Goal: Transaction & Acquisition: Purchase product/service

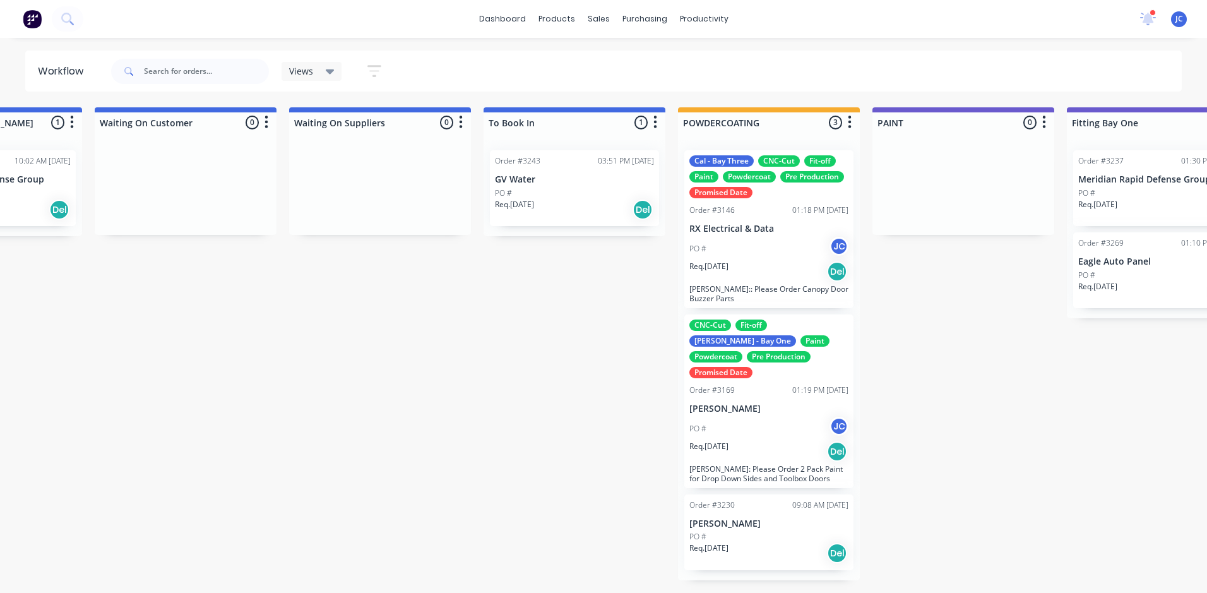
scroll to position [0, 2067]
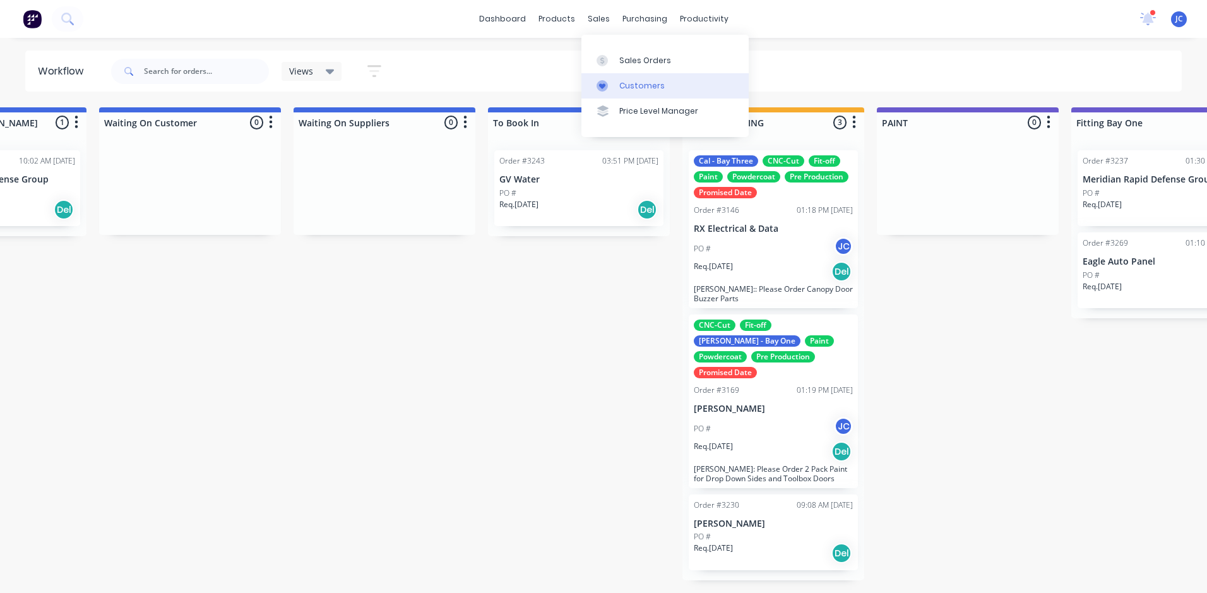
click at [636, 78] on link "Customers" at bounding box center [665, 85] width 167 height 25
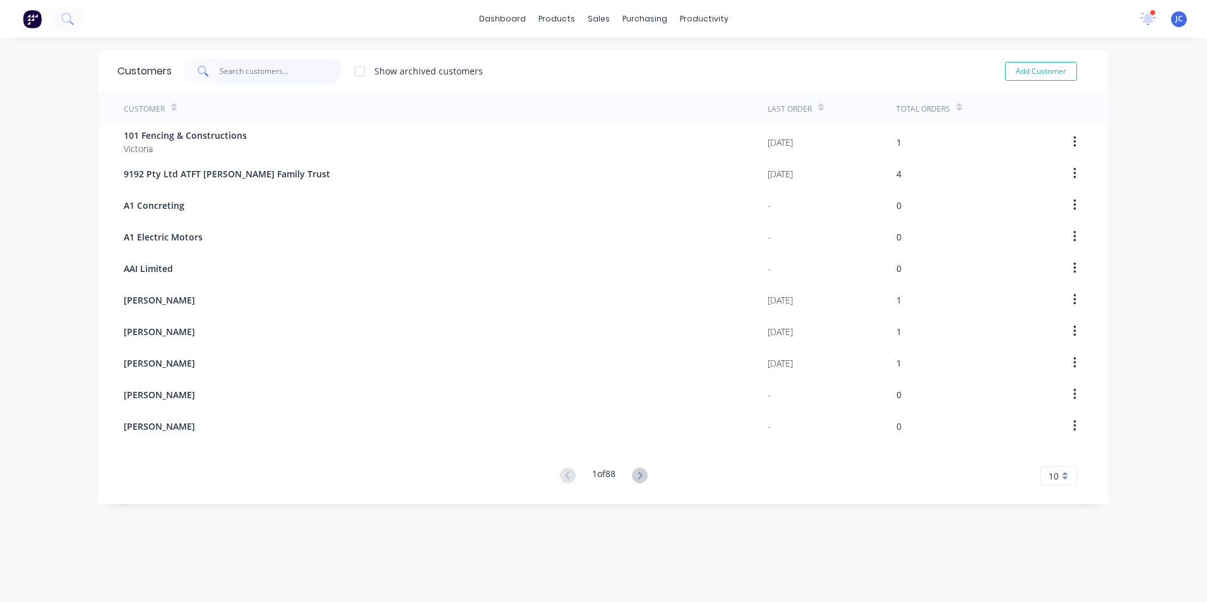
click at [233, 75] on input "text" at bounding box center [281, 71] width 123 height 25
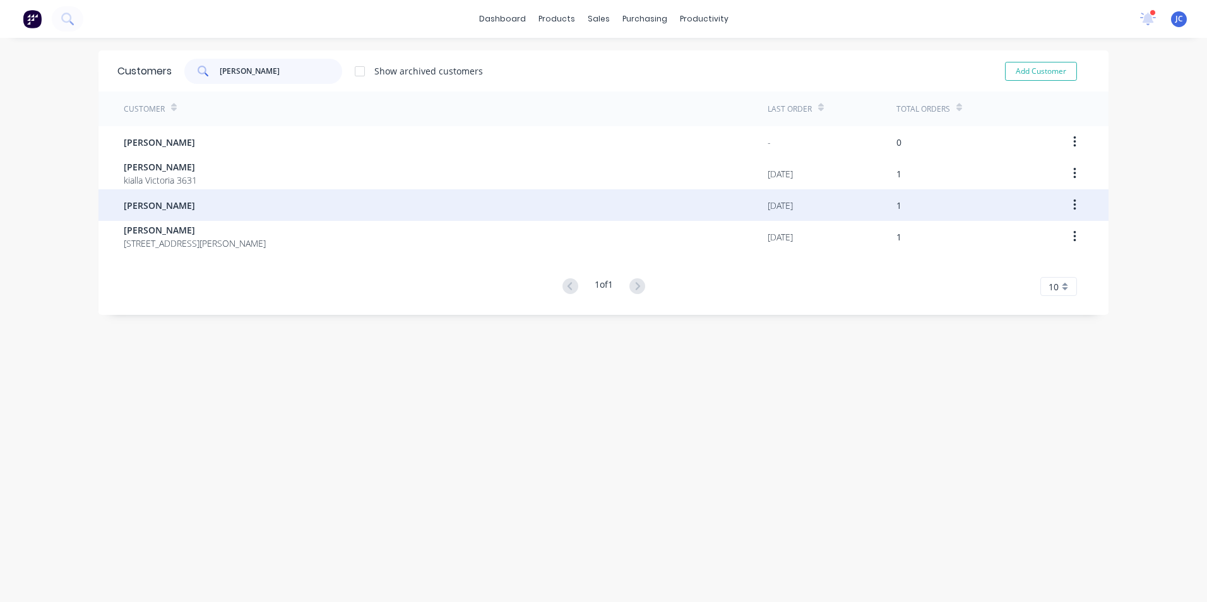
type input "[PERSON_NAME]"
click at [126, 212] on span "[PERSON_NAME]" at bounding box center [159, 205] width 71 height 13
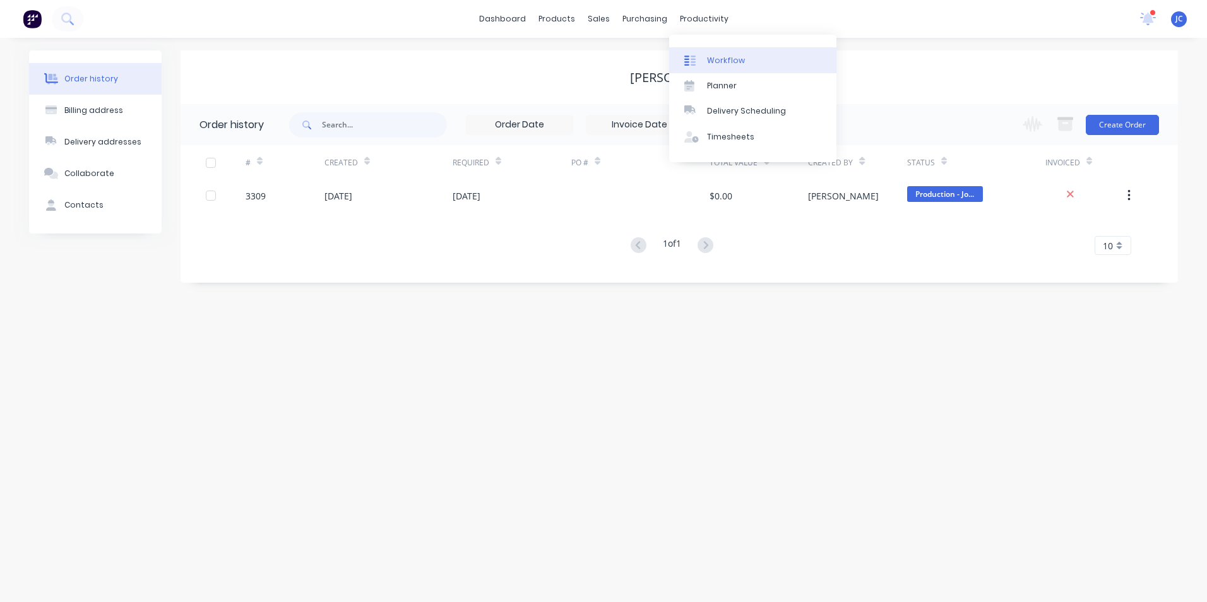
click at [729, 55] on div "Workflow" at bounding box center [726, 60] width 38 height 11
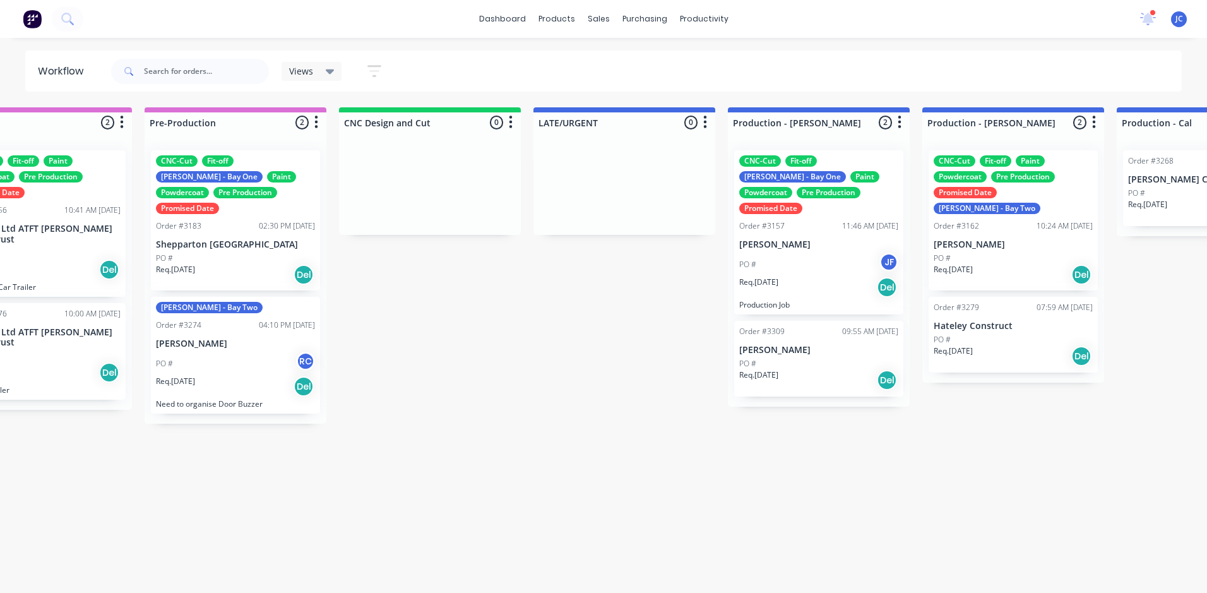
scroll to position [0, 677]
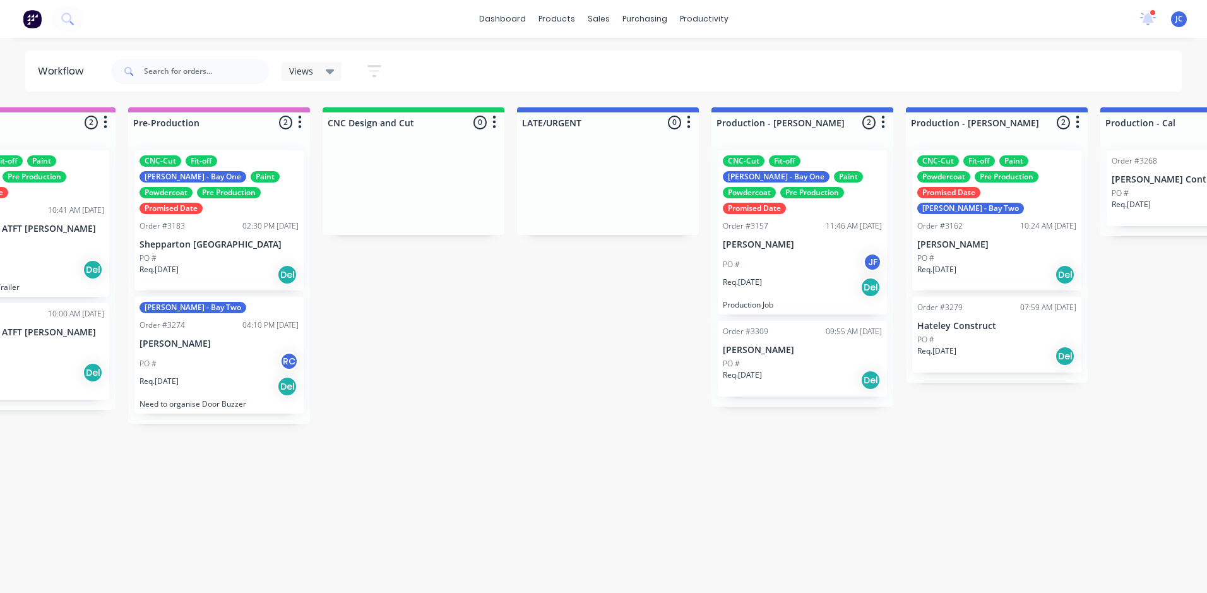
click at [795, 358] on div "PO #" at bounding box center [802, 363] width 159 height 11
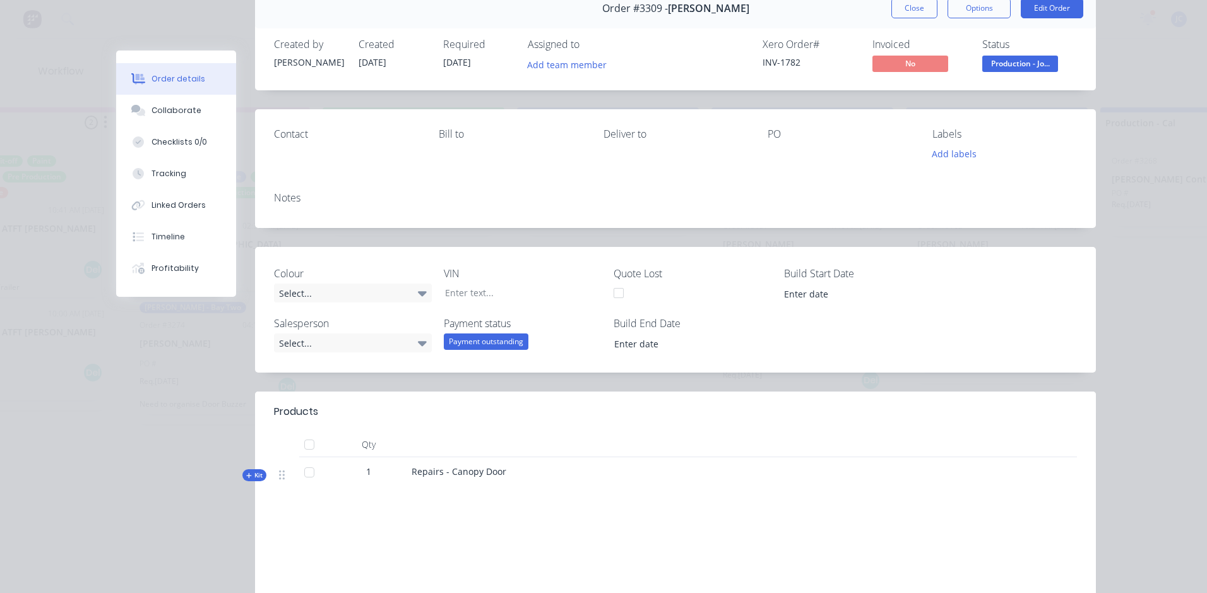
scroll to position [0, 0]
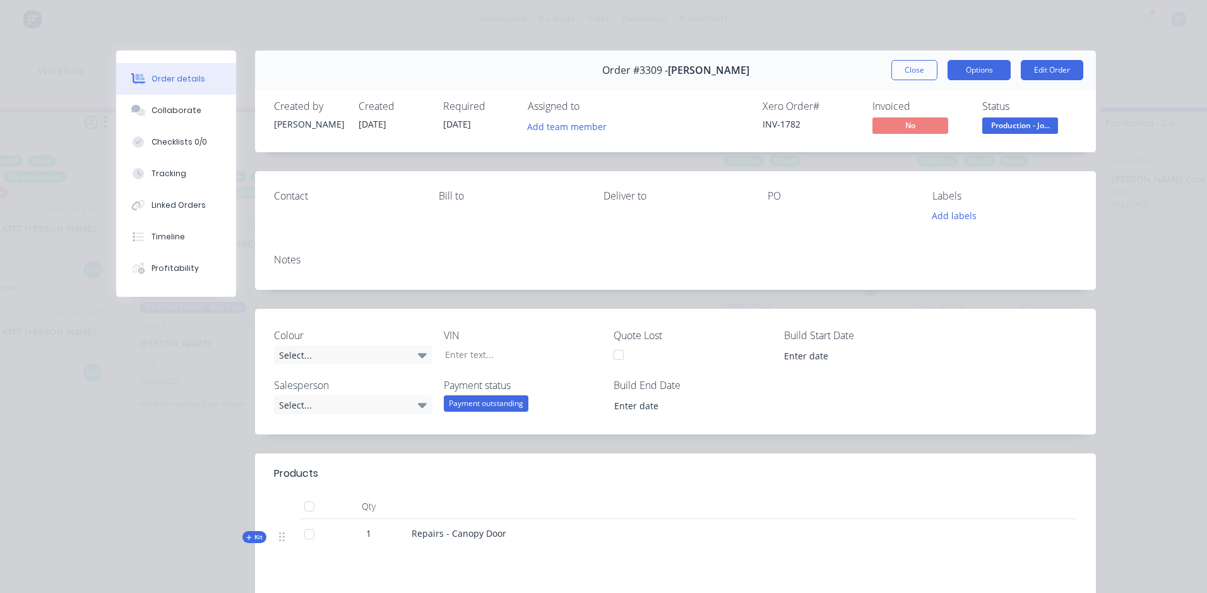
click at [981, 72] on button "Options" at bounding box center [979, 70] width 63 height 20
click at [1071, 93] on div "Created by [PERSON_NAME] Created [DATE] Required [DATE] Assigned to Add team me…" at bounding box center [675, 118] width 841 height 67
click at [1026, 75] on button "Edit Order" at bounding box center [1052, 70] width 63 height 20
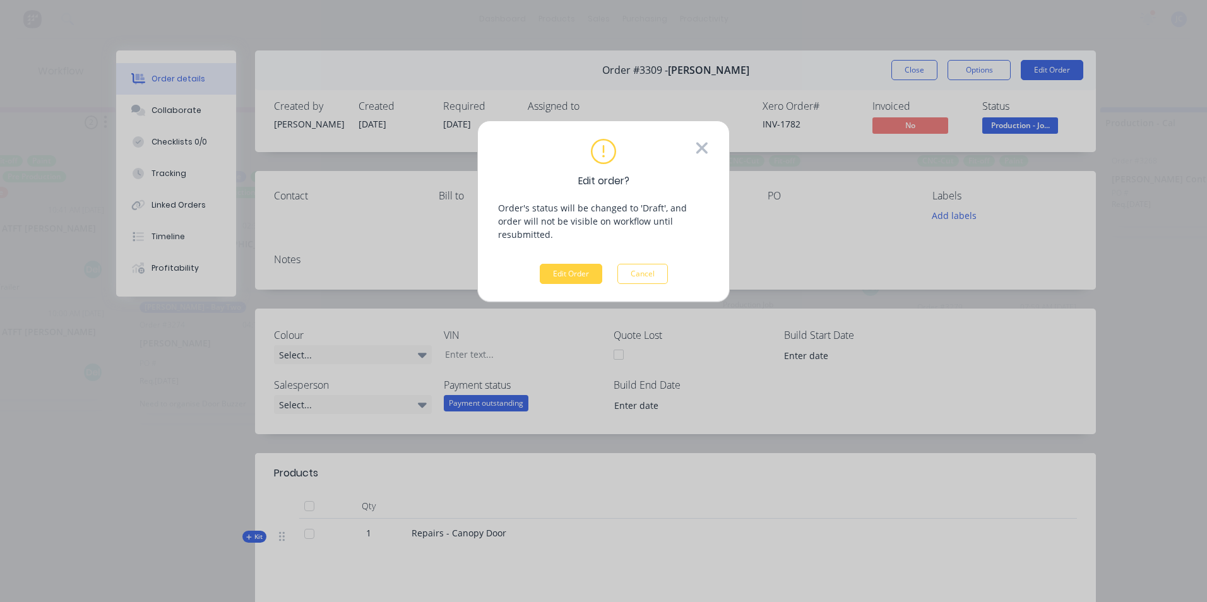
click at [702, 147] on icon at bounding box center [702, 147] width 11 height 11
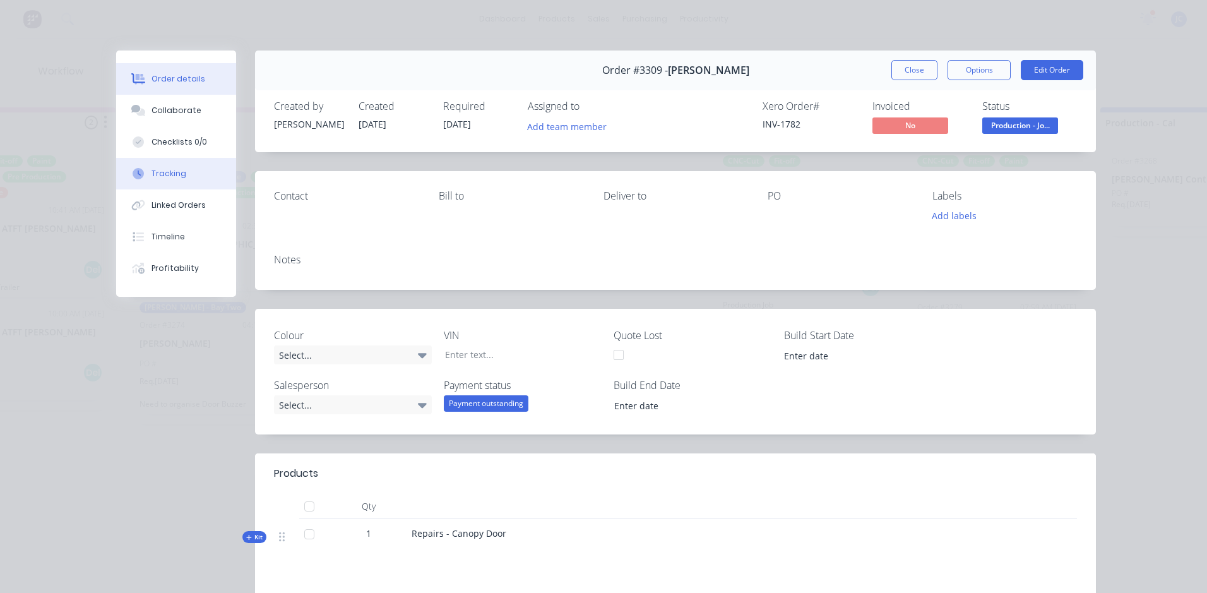
click at [166, 178] on div "Tracking" at bounding box center [169, 173] width 35 height 11
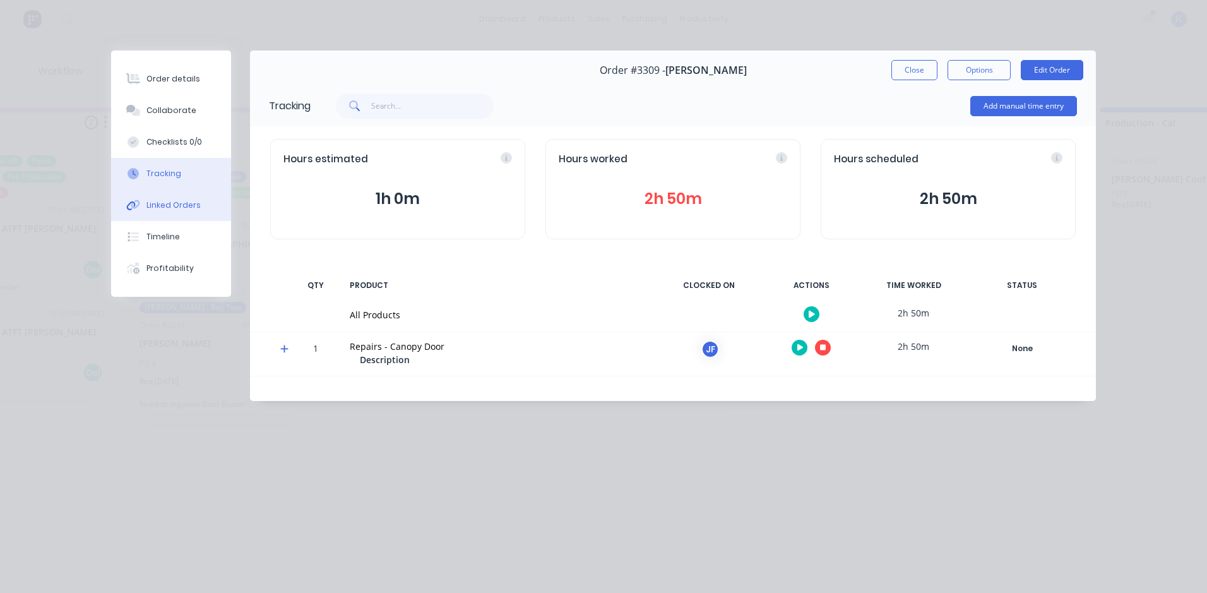
click at [163, 210] on div "Linked Orders" at bounding box center [174, 205] width 54 height 11
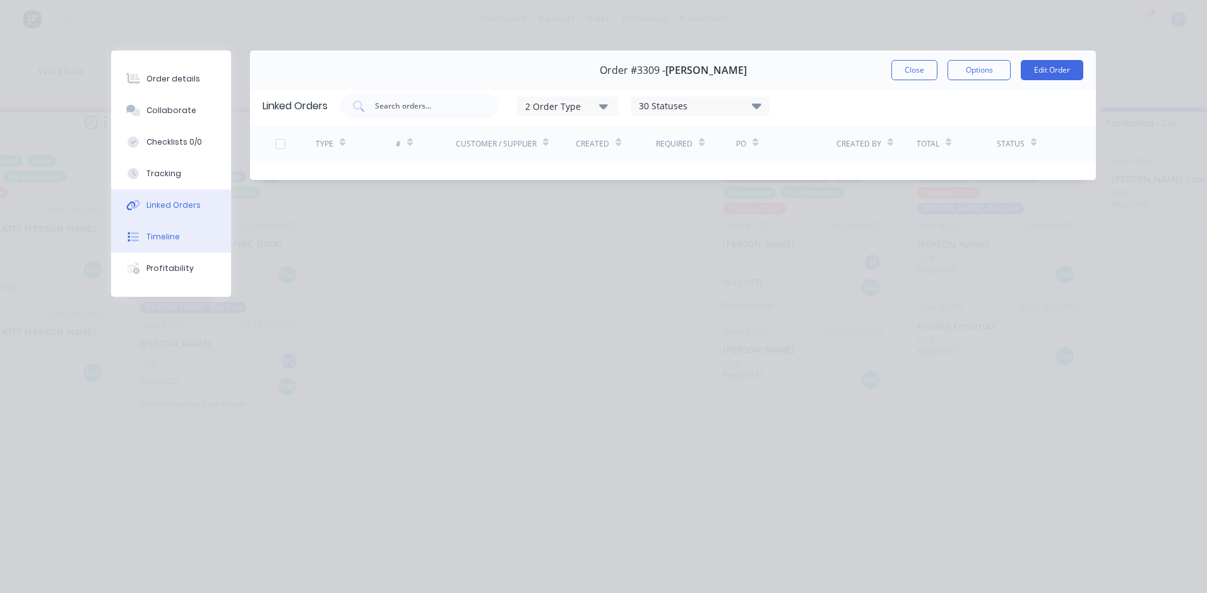
click at [162, 240] on div "Timeline" at bounding box center [163, 236] width 33 height 11
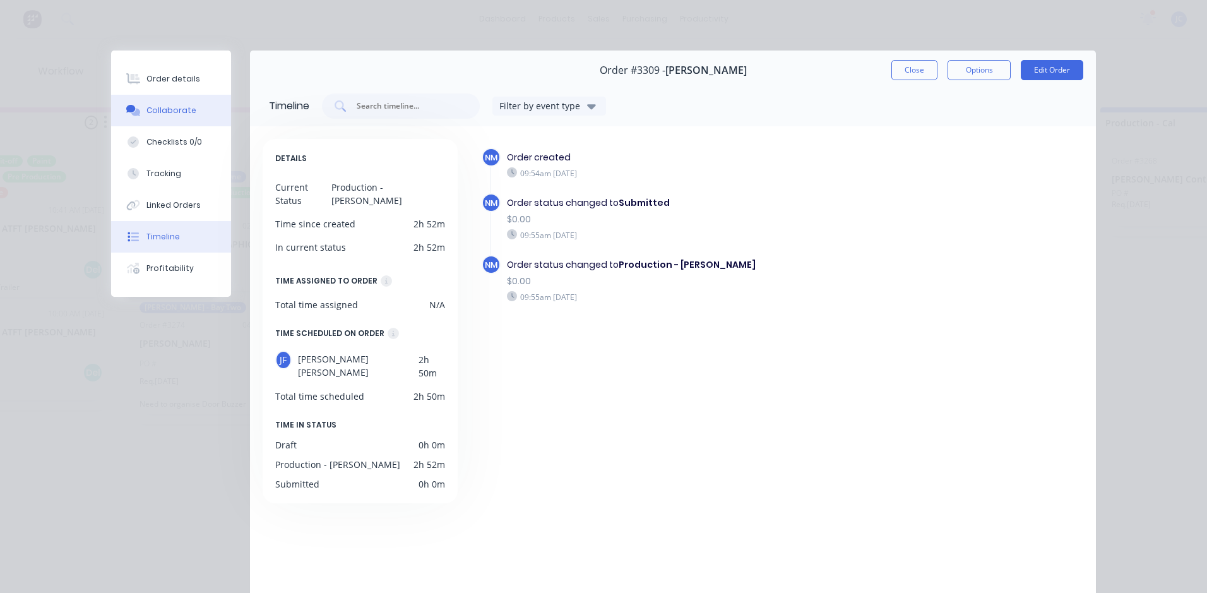
click at [147, 105] on div "Collaborate" at bounding box center [172, 110] width 50 height 11
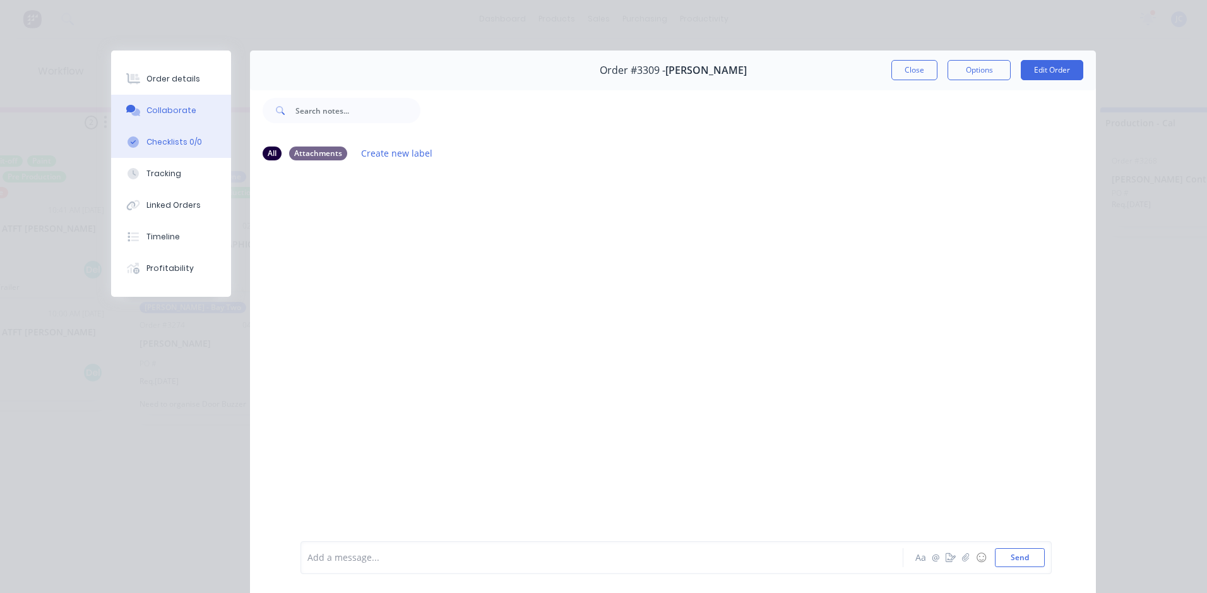
click at [166, 132] on button "Checklists 0/0" at bounding box center [171, 142] width 120 height 32
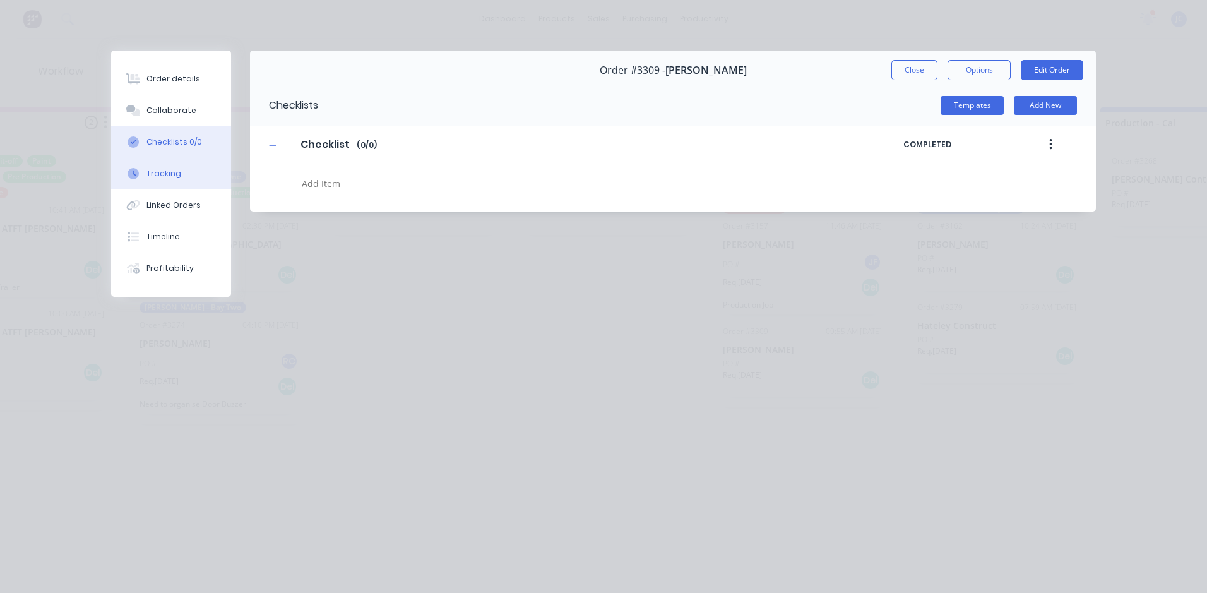
click at [169, 173] on div "Tracking" at bounding box center [164, 173] width 35 height 11
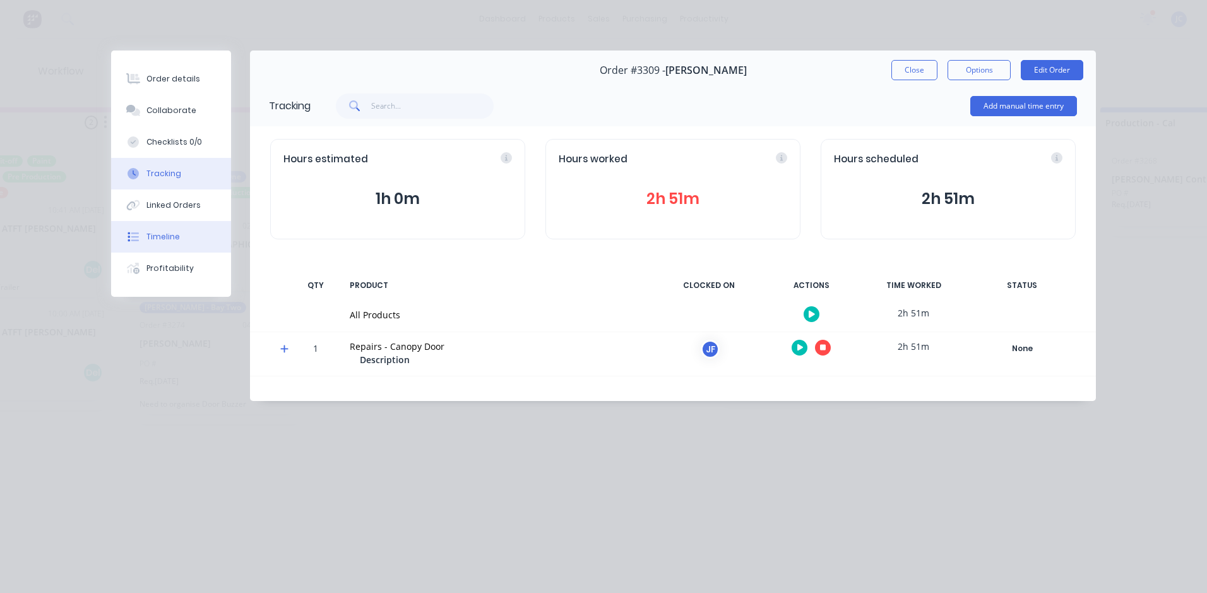
click at [163, 242] on div "Timeline" at bounding box center [163, 236] width 33 height 11
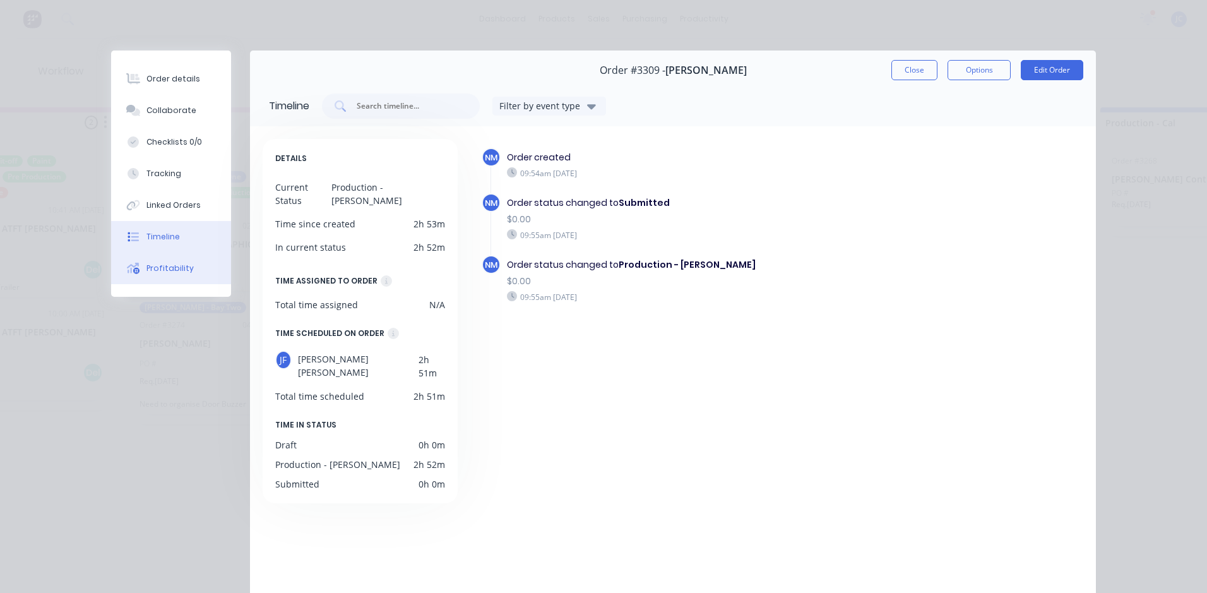
click at [153, 262] on button "Profitability" at bounding box center [171, 269] width 120 height 32
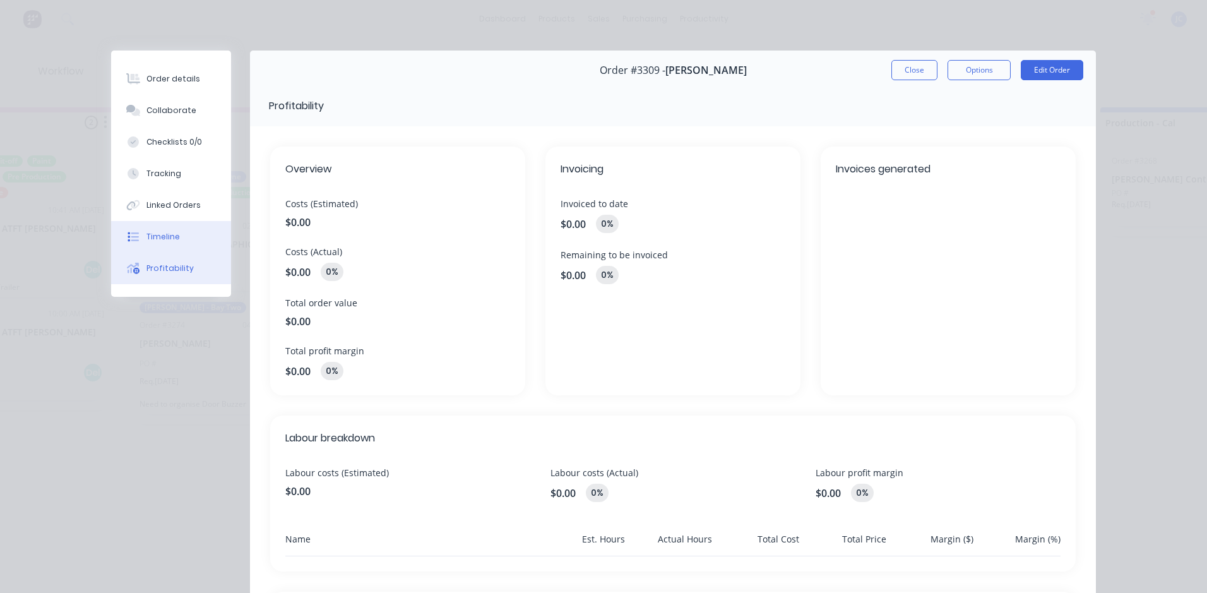
click at [159, 242] on button "Timeline" at bounding box center [171, 237] width 120 height 32
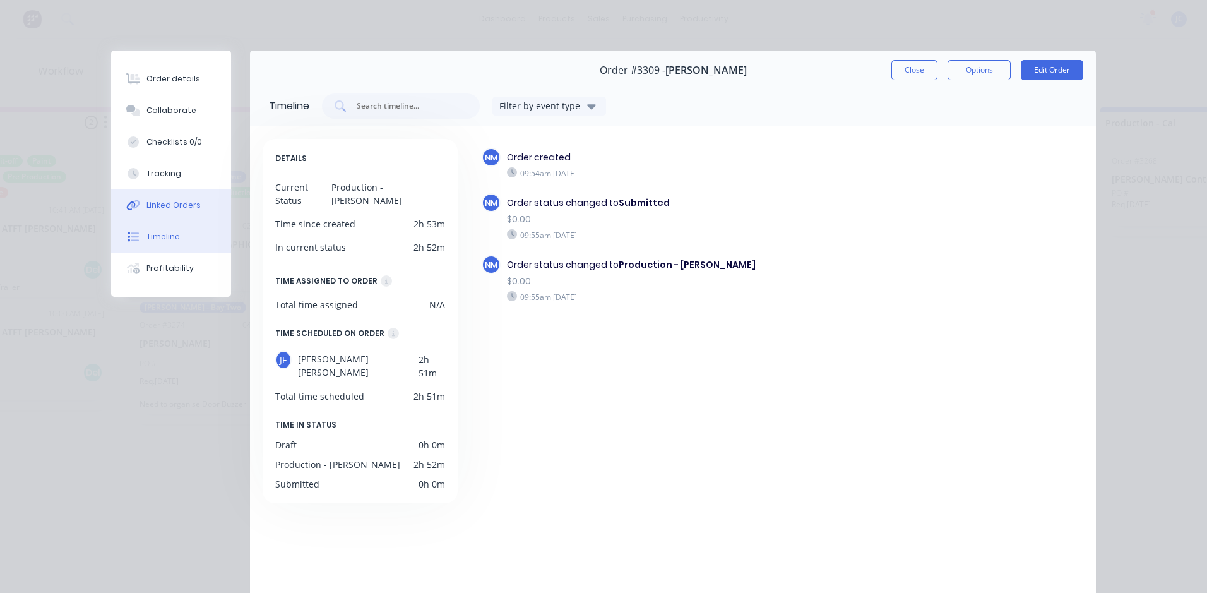
click at [177, 210] on div "Linked Orders" at bounding box center [174, 205] width 54 height 11
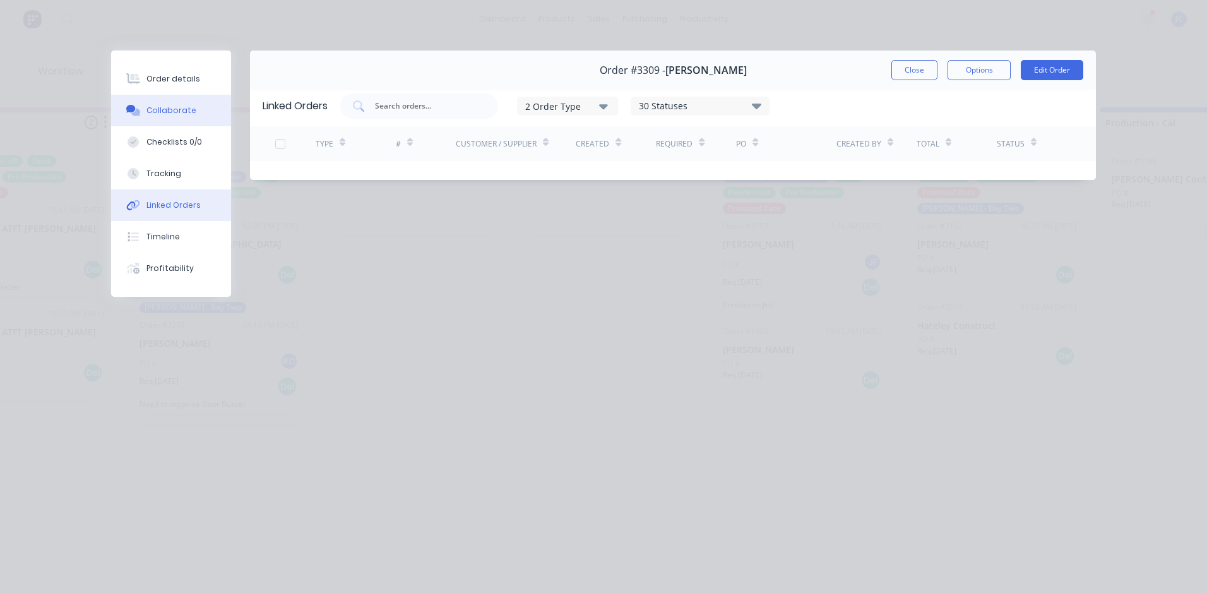
click at [177, 99] on button "Collaborate" at bounding box center [171, 111] width 120 height 32
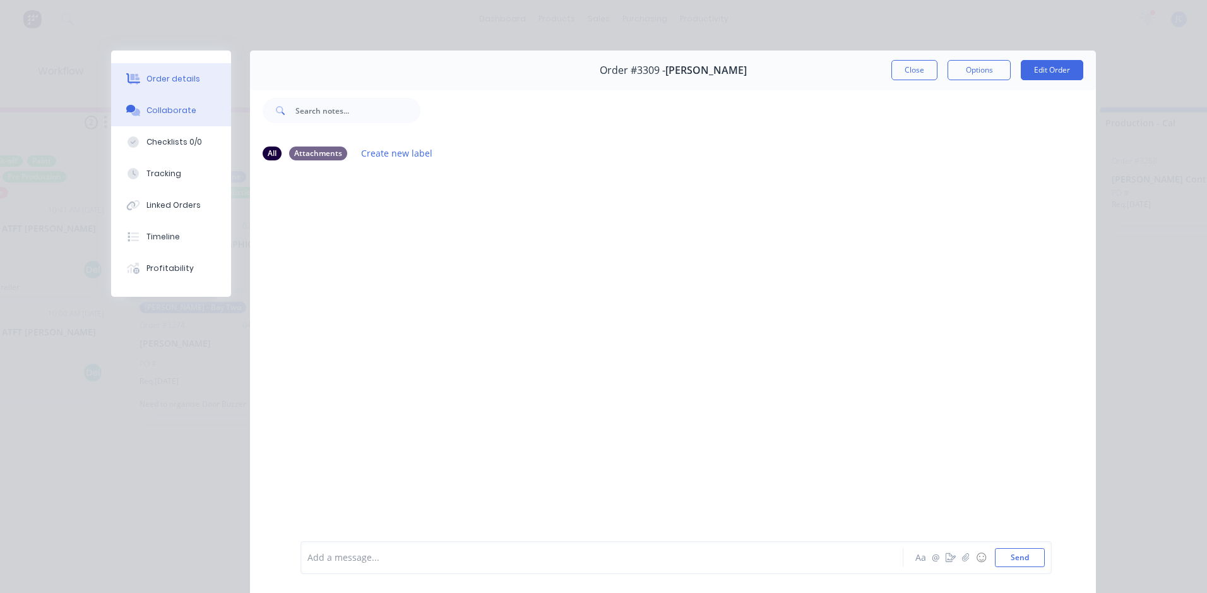
click at [171, 83] on div "Order details" at bounding box center [174, 78] width 54 height 11
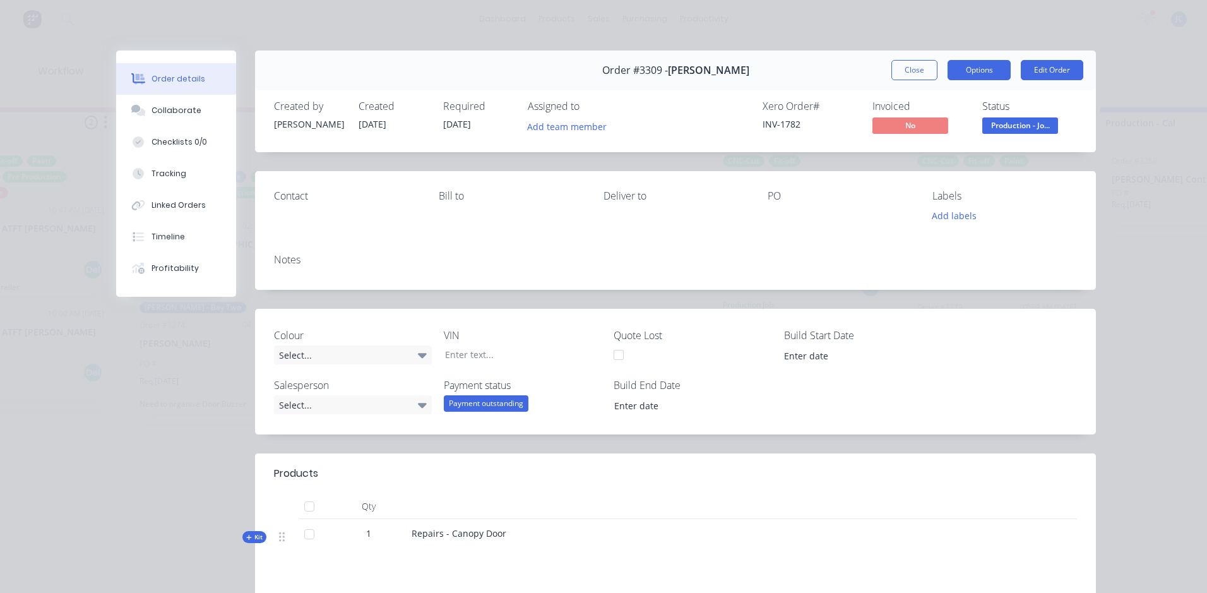
click at [953, 74] on button "Options" at bounding box center [979, 70] width 63 height 20
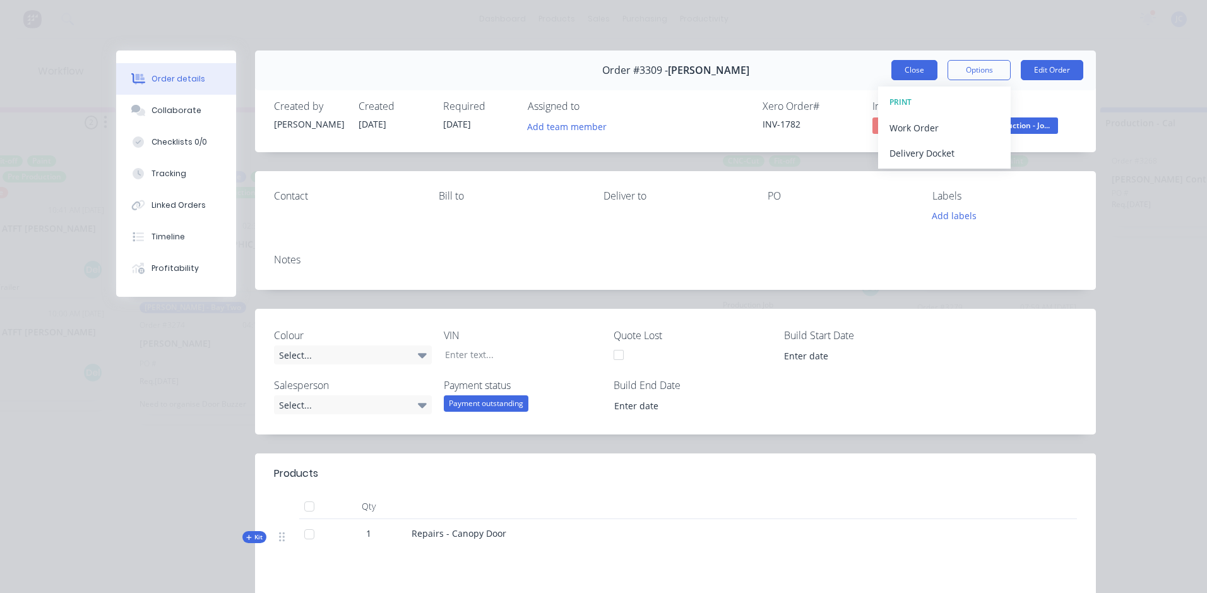
click at [908, 67] on button "Close" at bounding box center [915, 70] width 46 height 20
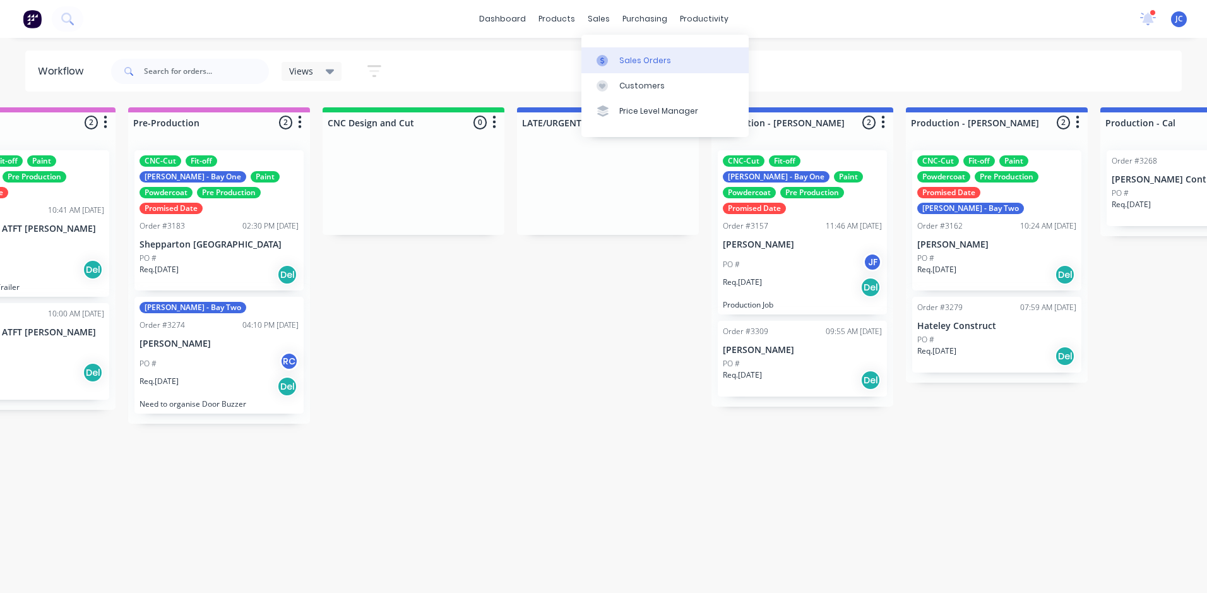
click at [627, 66] on div "Sales Orders" at bounding box center [645, 60] width 52 height 11
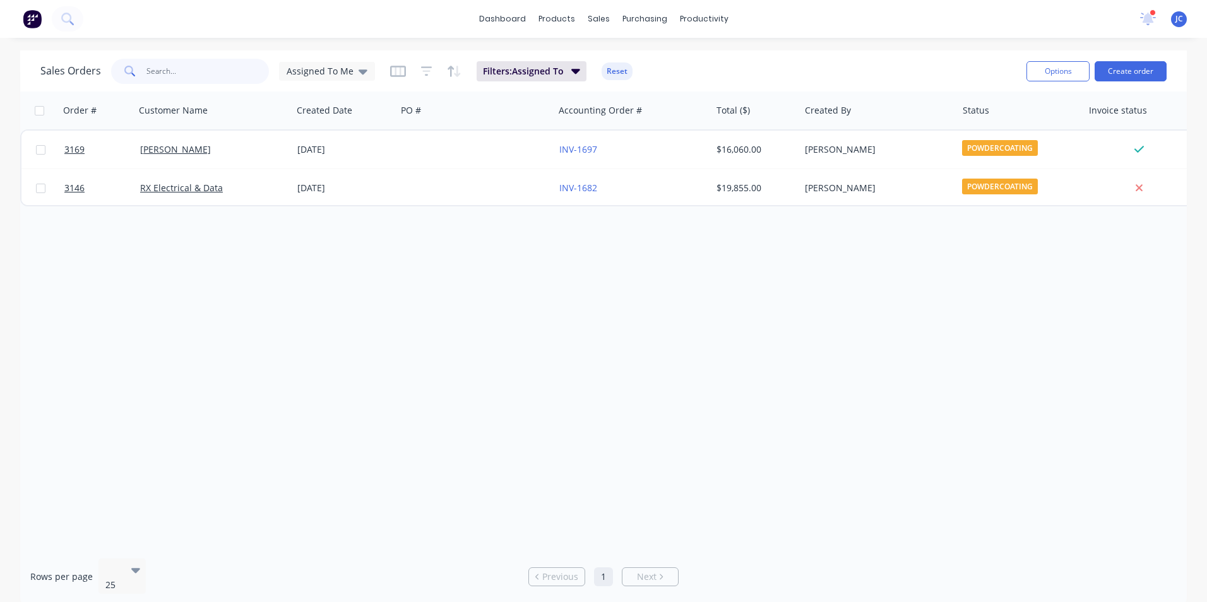
click at [229, 78] on input "text" at bounding box center [208, 71] width 123 height 25
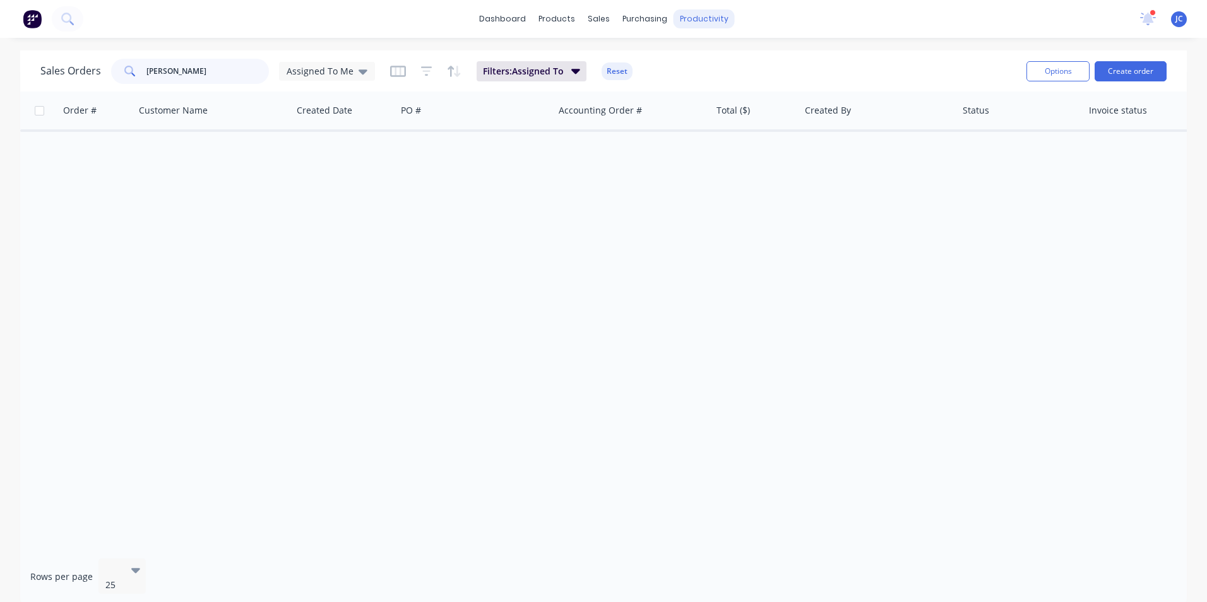
type input "[PERSON_NAME]"
click at [698, 13] on div "productivity" at bounding box center [704, 18] width 61 height 19
click at [714, 57] on div "Workflow" at bounding box center [726, 60] width 38 height 11
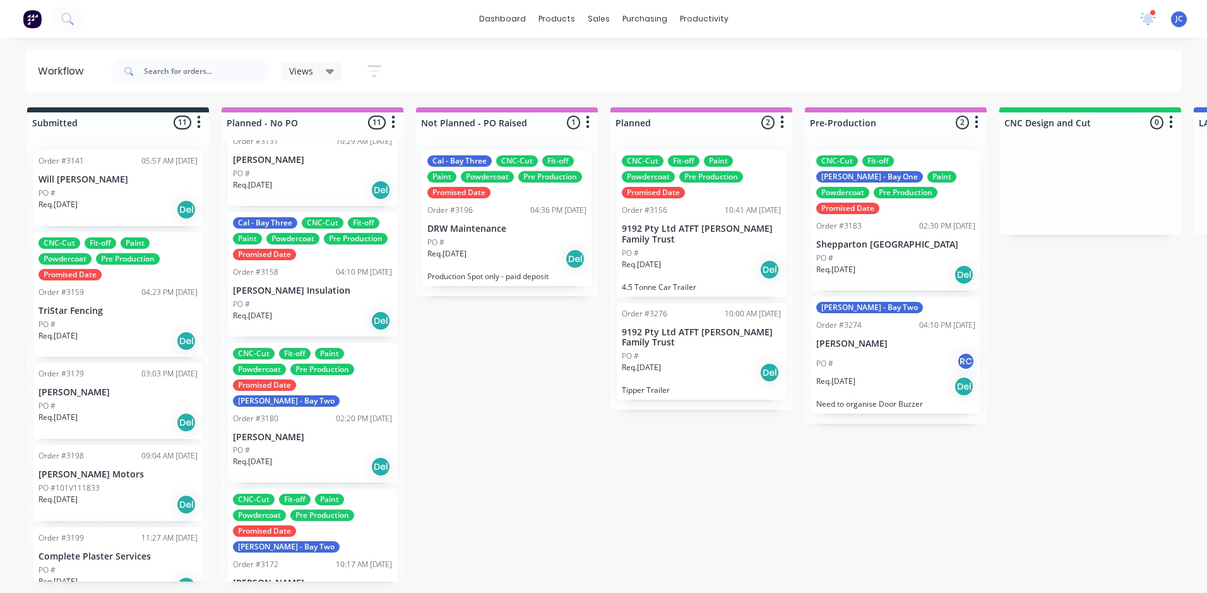
drag, startPoint x: 124, startPoint y: 592, endPoint x: 301, endPoint y: 590, distance: 176.2
click at [301, 517] on html "dashboard products sales purchasing productivity dashboard products Product Cat…" at bounding box center [603, 258] width 1207 height 517
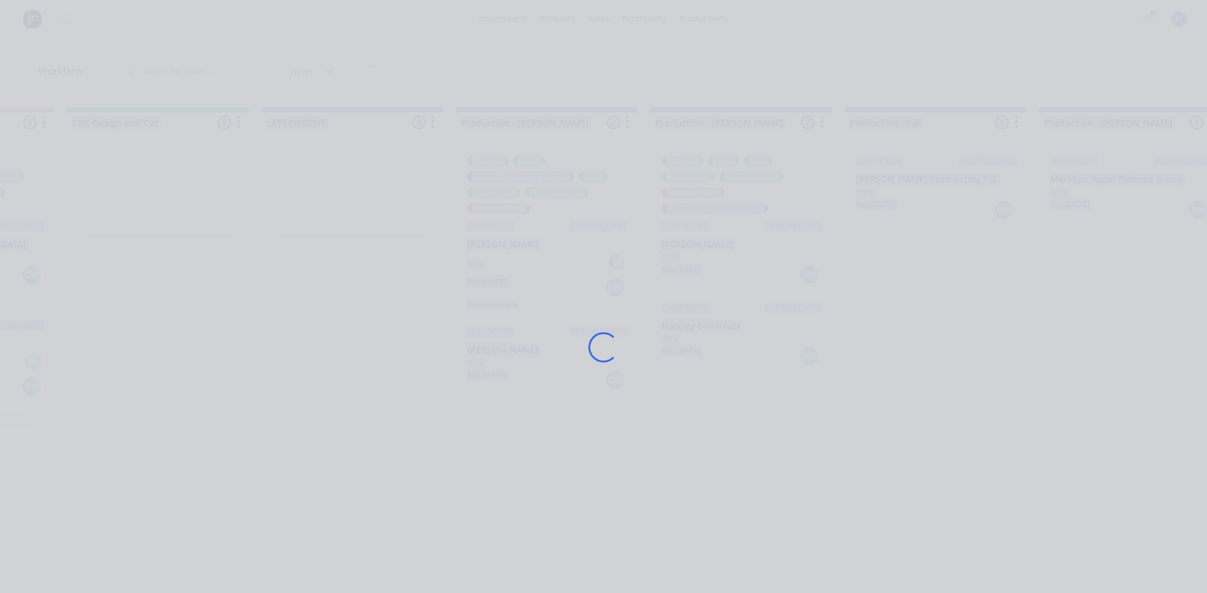
scroll to position [0, 1496]
click at [995, 358] on div "Loading..." at bounding box center [604, 347] width 1010 height 593
drag, startPoint x: 969, startPoint y: 366, endPoint x: 816, endPoint y: 451, distance: 175.0
click at [816, 451] on div "Loading..." at bounding box center [604, 347] width 1010 height 593
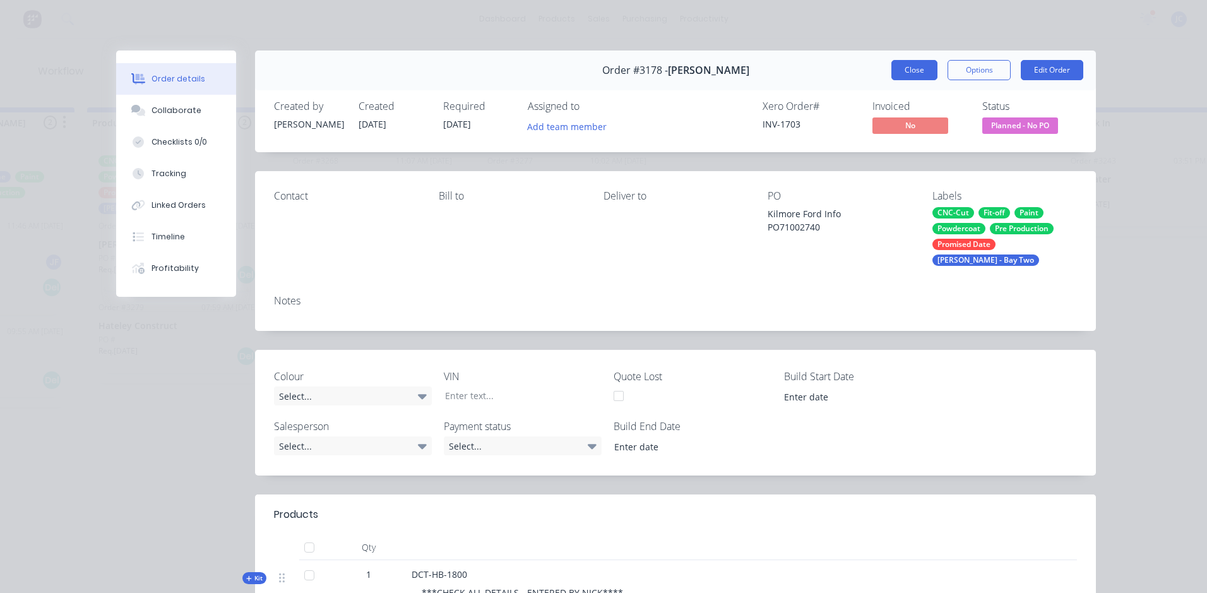
click at [899, 71] on button "Close" at bounding box center [915, 70] width 46 height 20
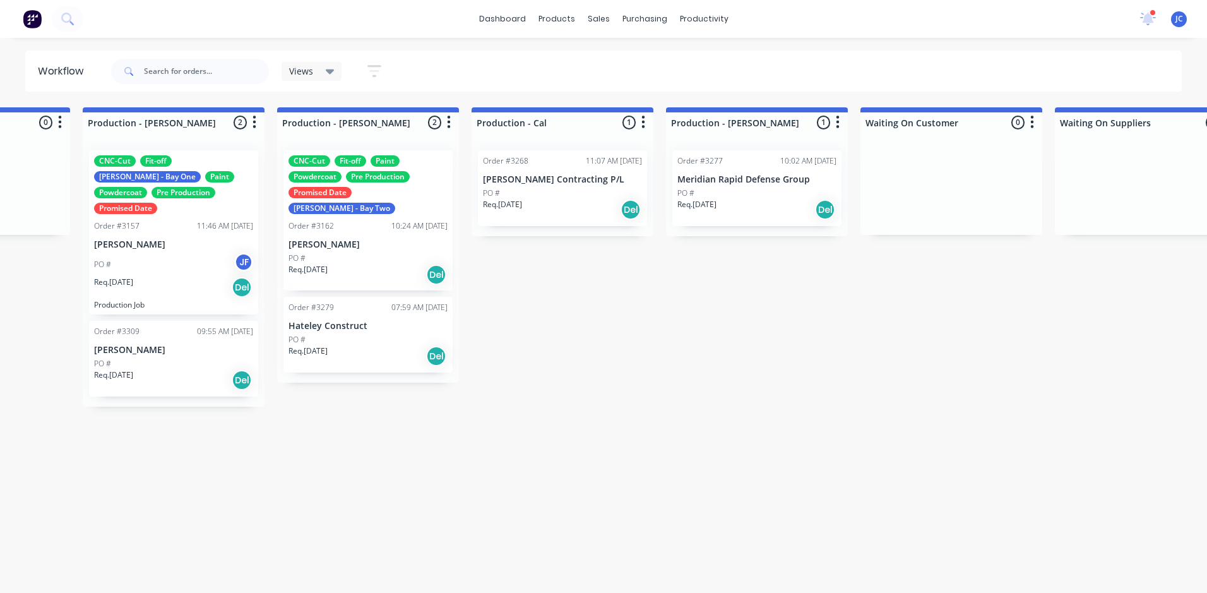
scroll to position [0, 1268]
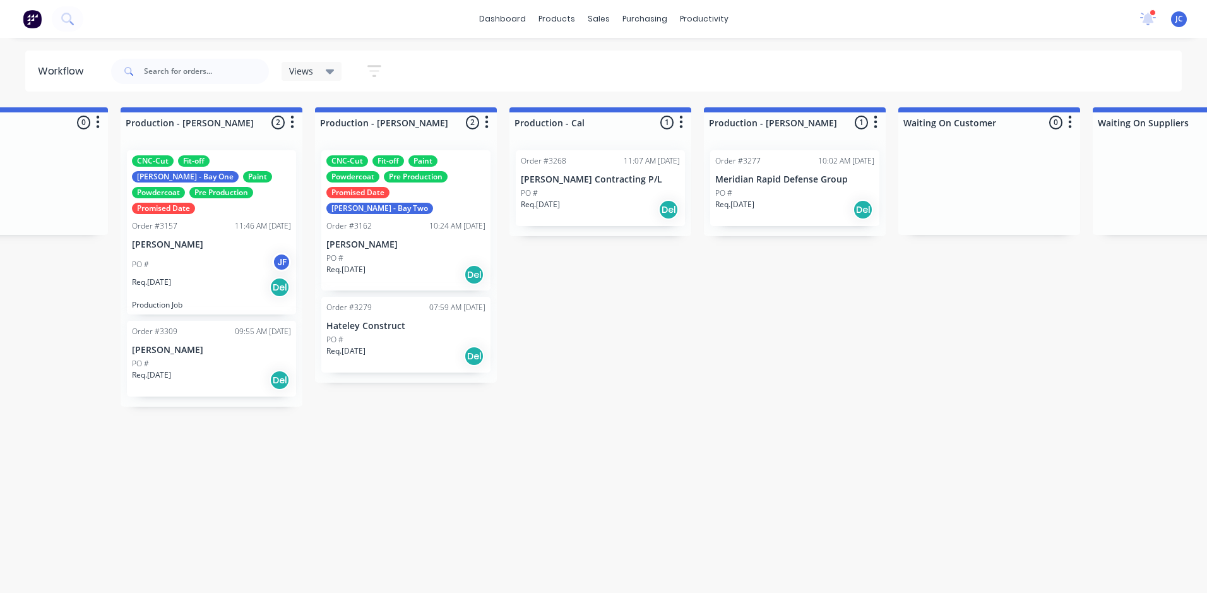
click at [164, 358] on div "PO #" at bounding box center [211, 363] width 159 height 11
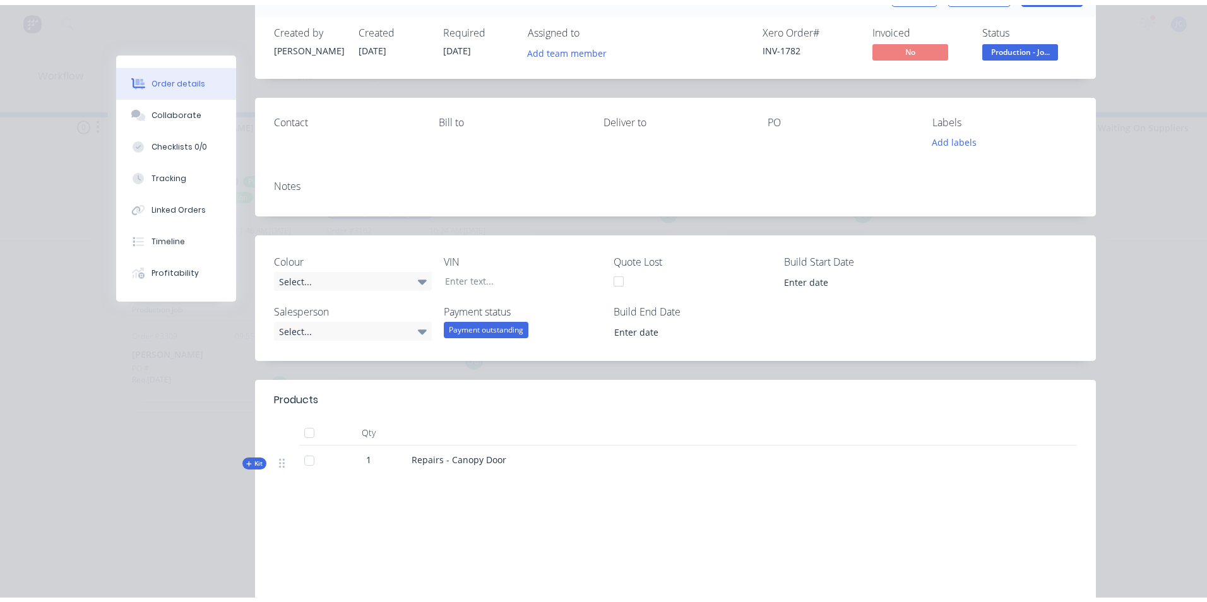
scroll to position [0, 0]
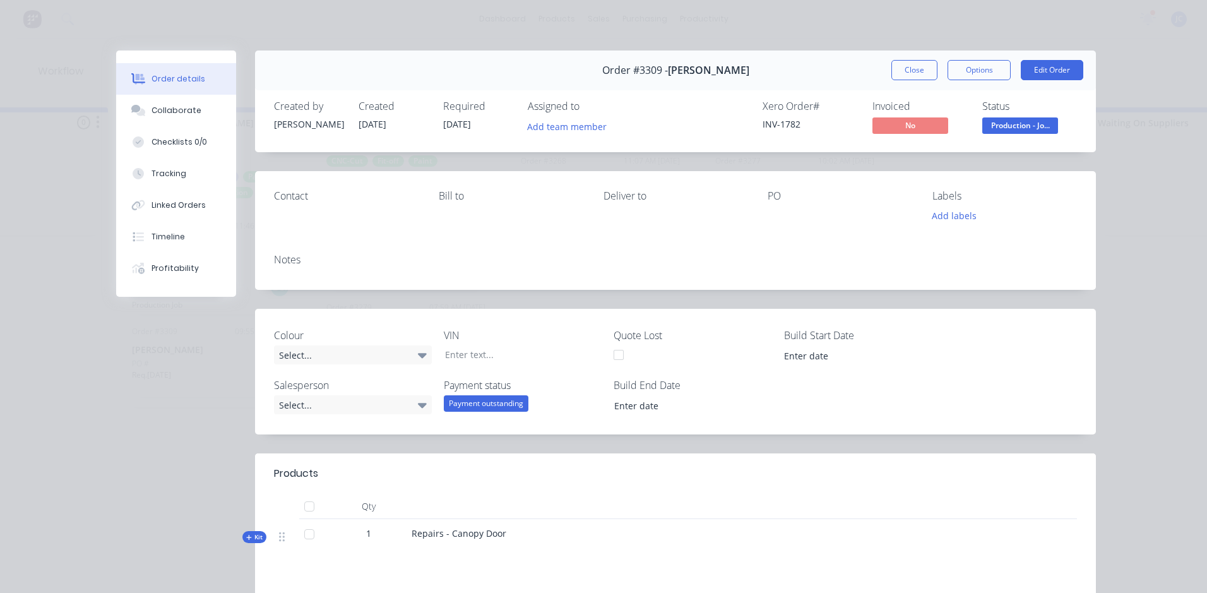
click at [910, 52] on div "Order #3309 - [PERSON_NAME] Close Options Edit Order" at bounding box center [675, 71] width 841 height 40
click at [911, 69] on button "Close" at bounding box center [915, 70] width 46 height 20
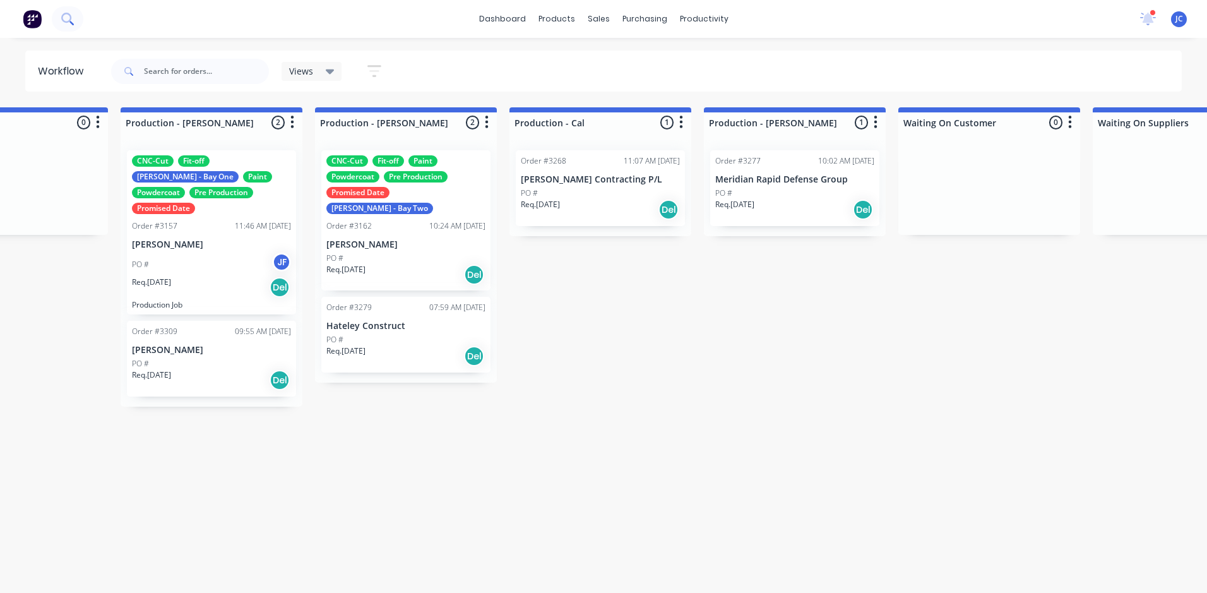
click at [59, 21] on button at bounding box center [68, 18] width 32 height 25
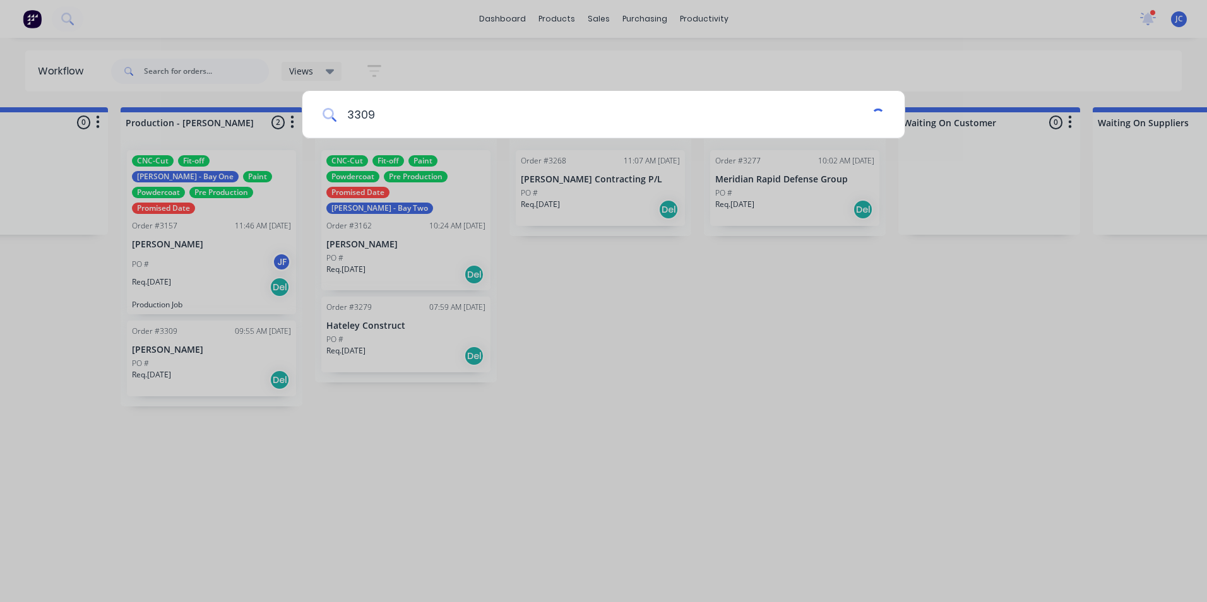
type input "3309"
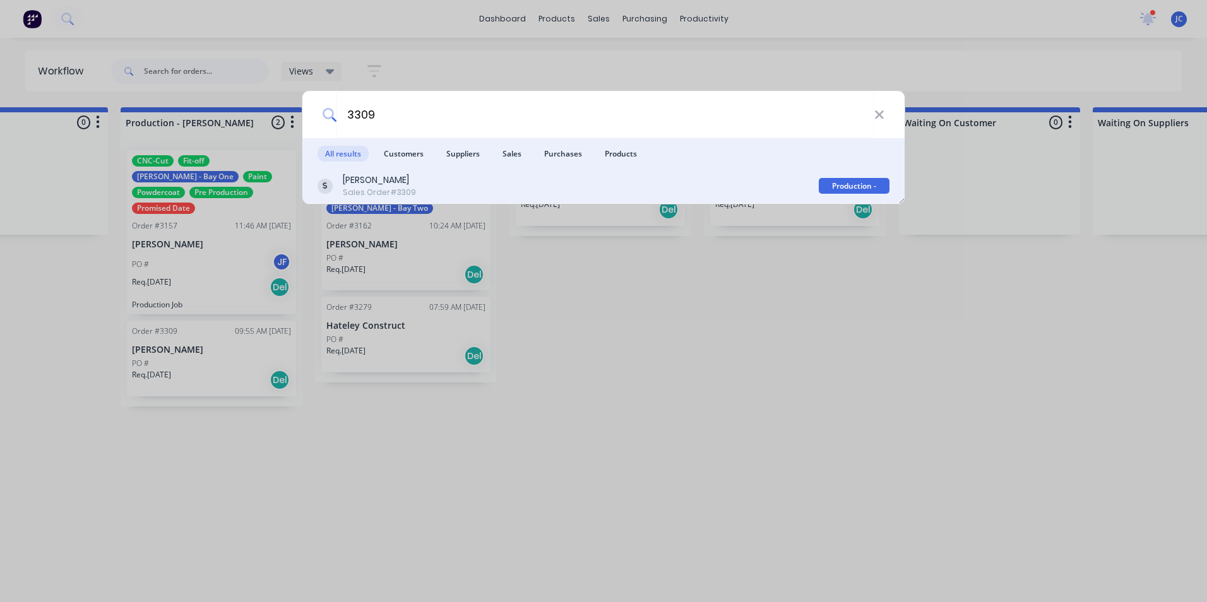
click at [421, 176] on div "[PERSON_NAME] Sales Order #3309" at bounding box center [568, 186] width 501 height 25
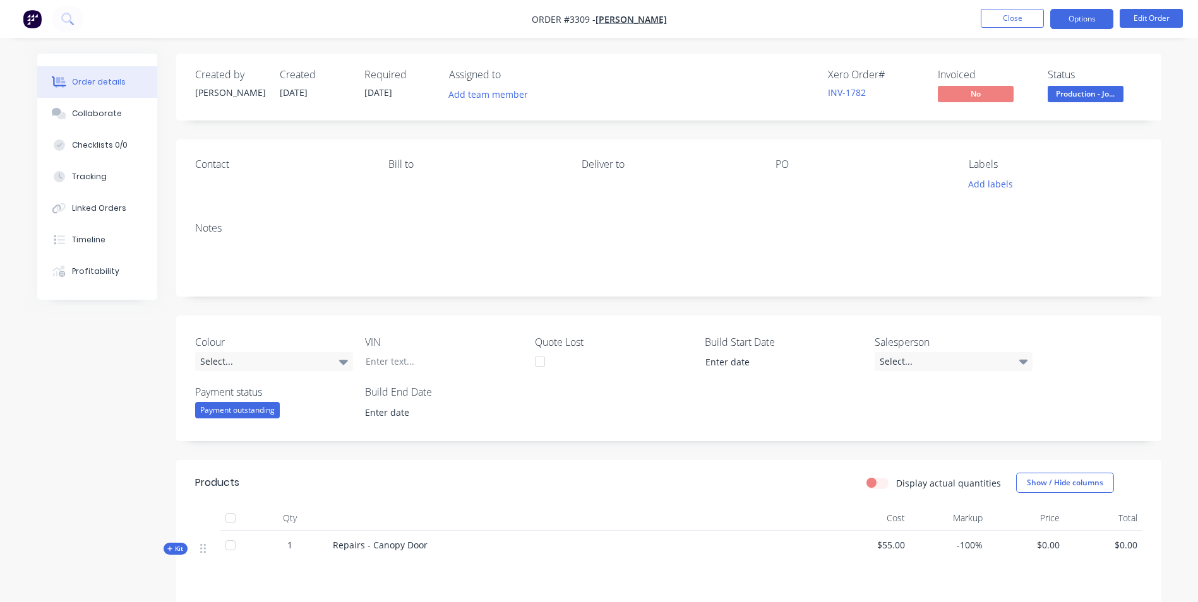
click at [1075, 19] on button "Options" at bounding box center [1081, 19] width 63 height 20
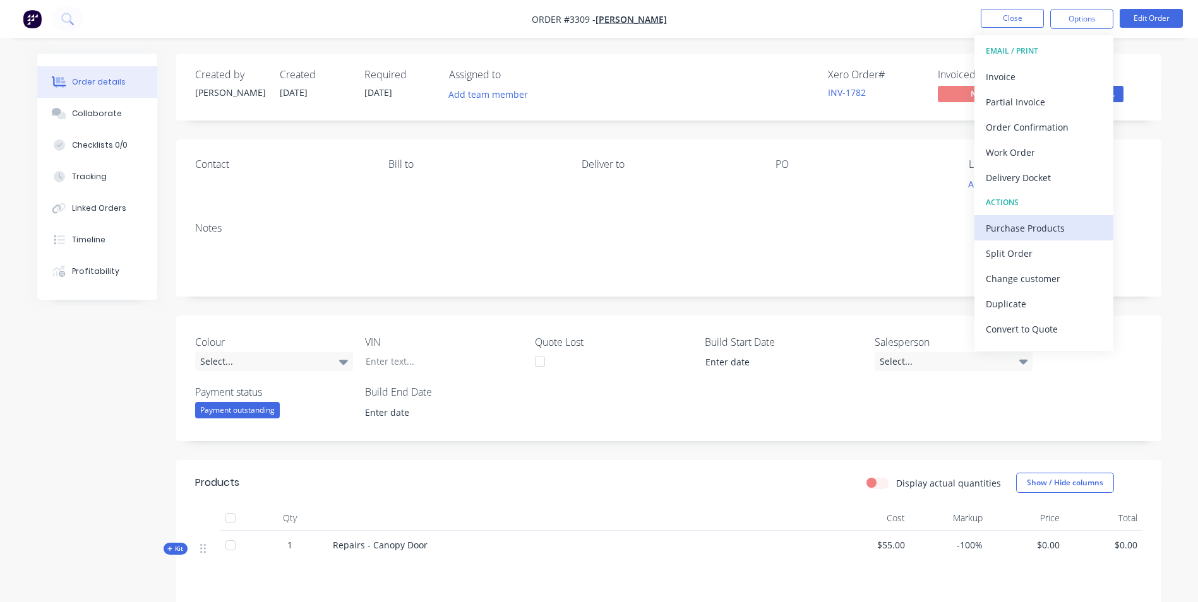
click at [1060, 225] on div "Purchase Products" at bounding box center [1044, 228] width 116 height 18
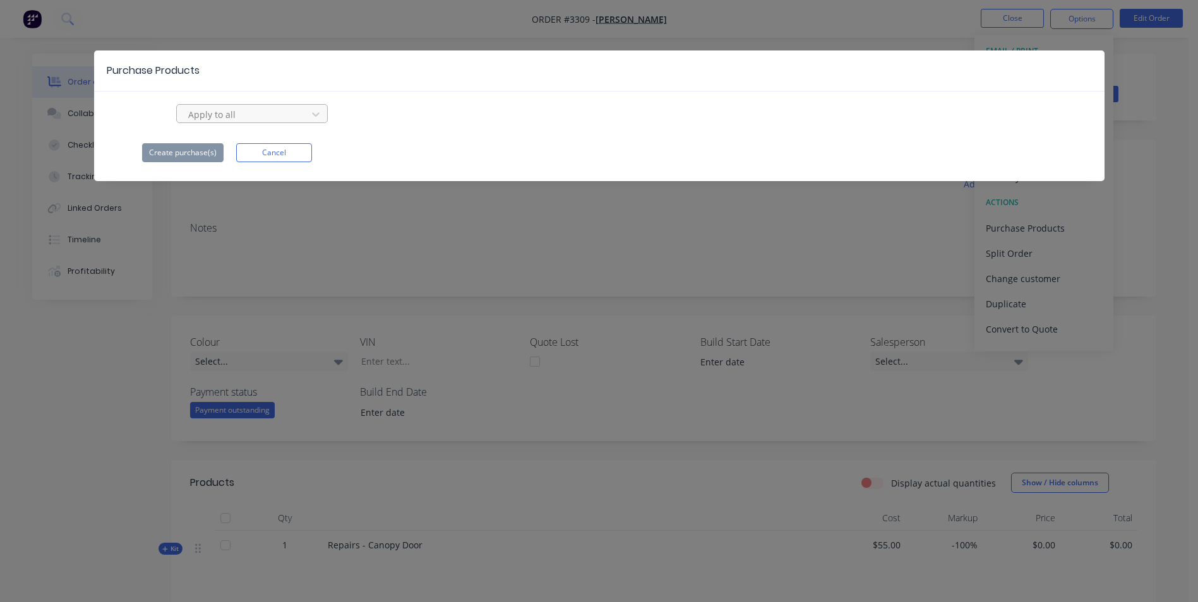
click at [282, 115] on div at bounding box center [244, 115] width 114 height 16
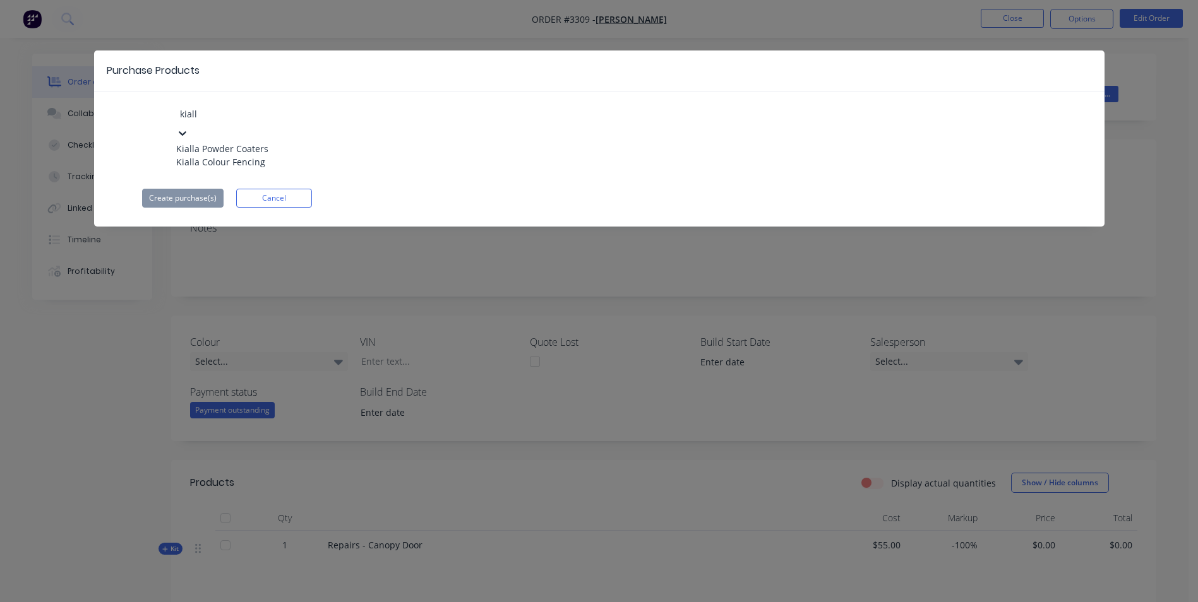
type input "kialla"
click at [230, 142] on div "Kialla Powder Coaters" at bounding box center [245, 148] width 139 height 13
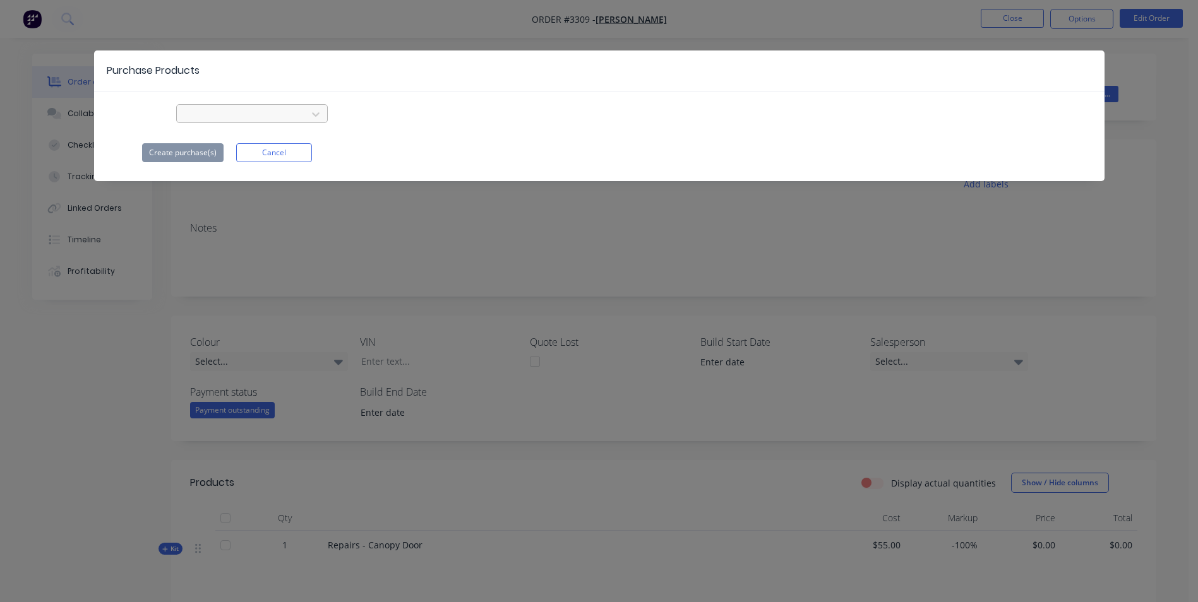
click at [275, 106] on div at bounding box center [244, 113] width 114 height 16
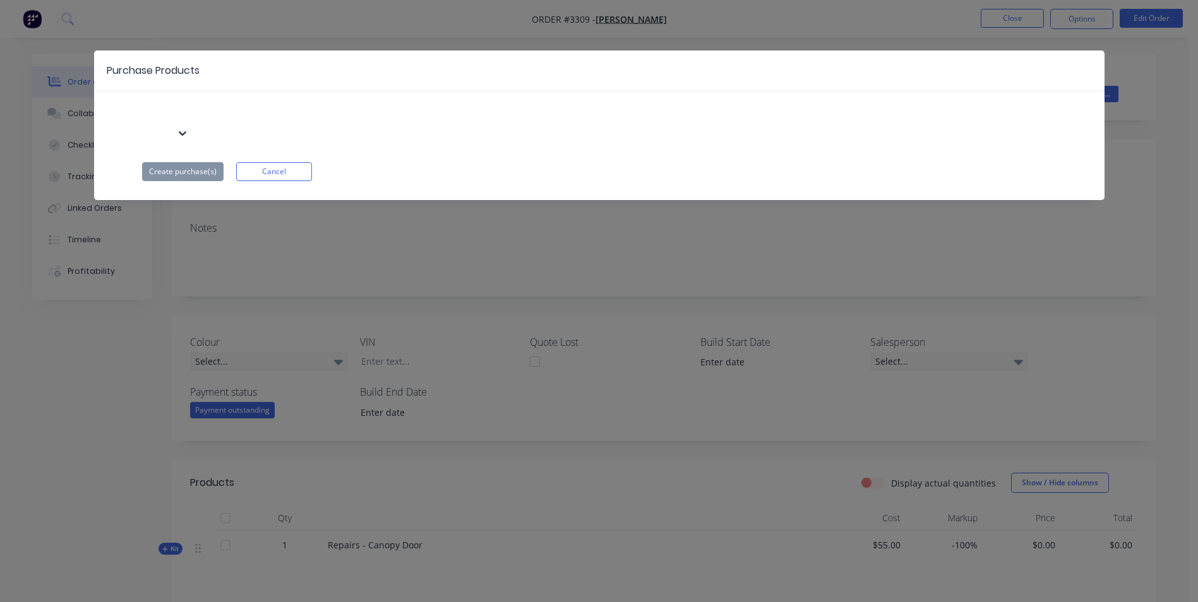
click at [293, 116] on div at bounding box center [271, 112] width 182 height 16
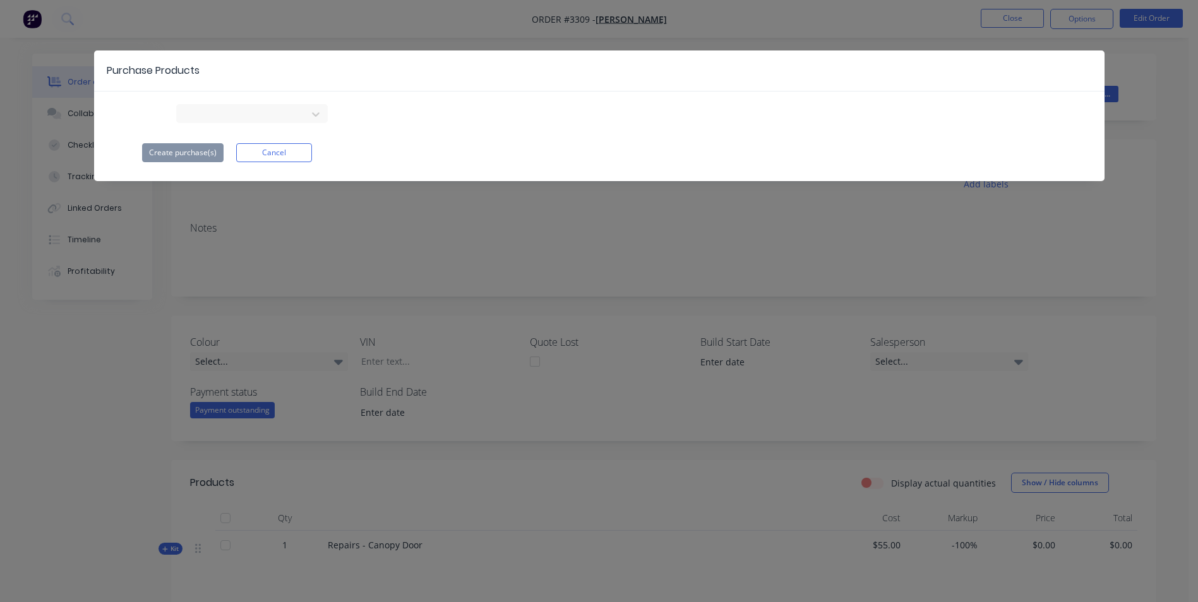
click at [634, 139] on div "Kialla Powder Coaters Create purchase(s) Cancel" at bounding box center [599, 133] width 1010 height 58
click at [306, 155] on button "Cancel" at bounding box center [274, 152] width 76 height 19
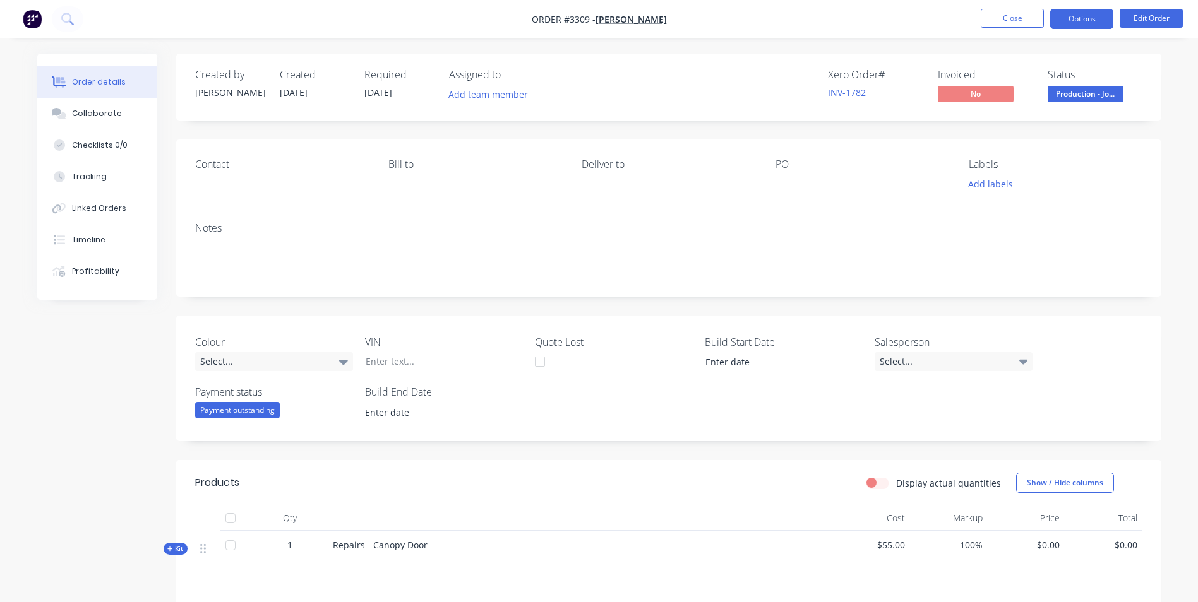
click at [1106, 21] on button "Options" at bounding box center [1081, 19] width 63 height 20
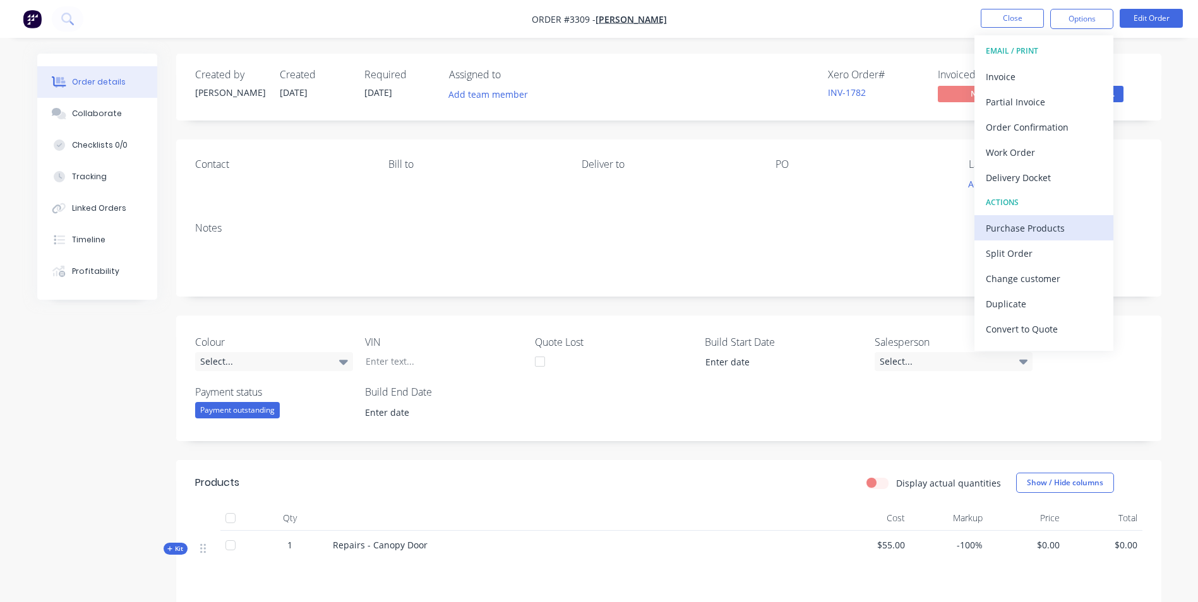
click at [1032, 228] on div "Purchase Products" at bounding box center [1044, 228] width 116 height 18
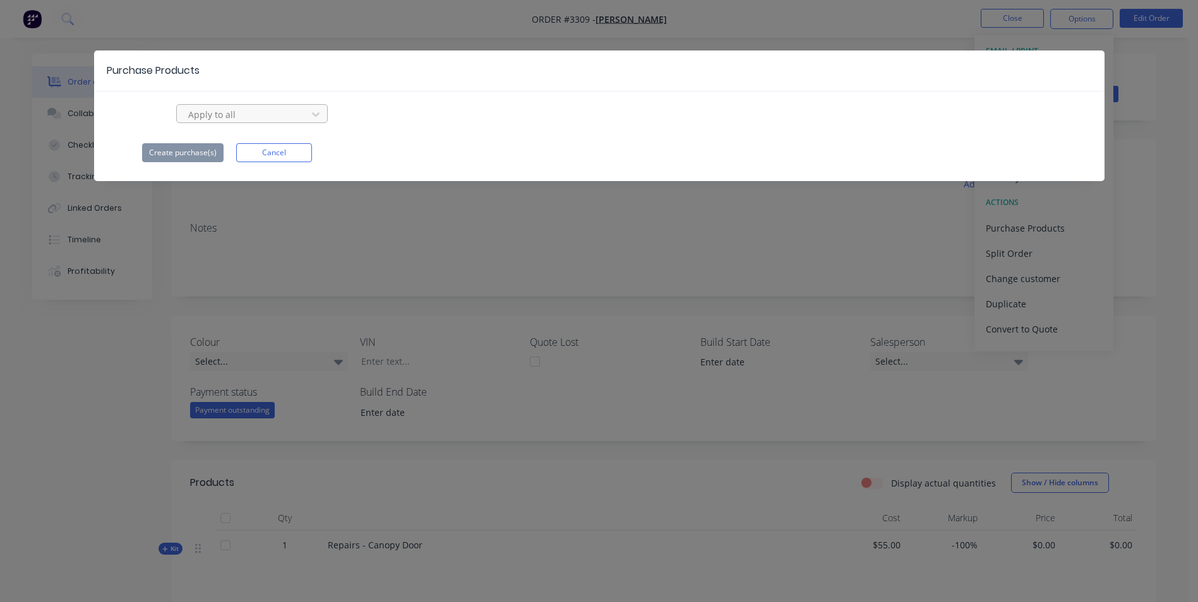
click at [206, 121] on div at bounding box center [244, 115] width 114 height 16
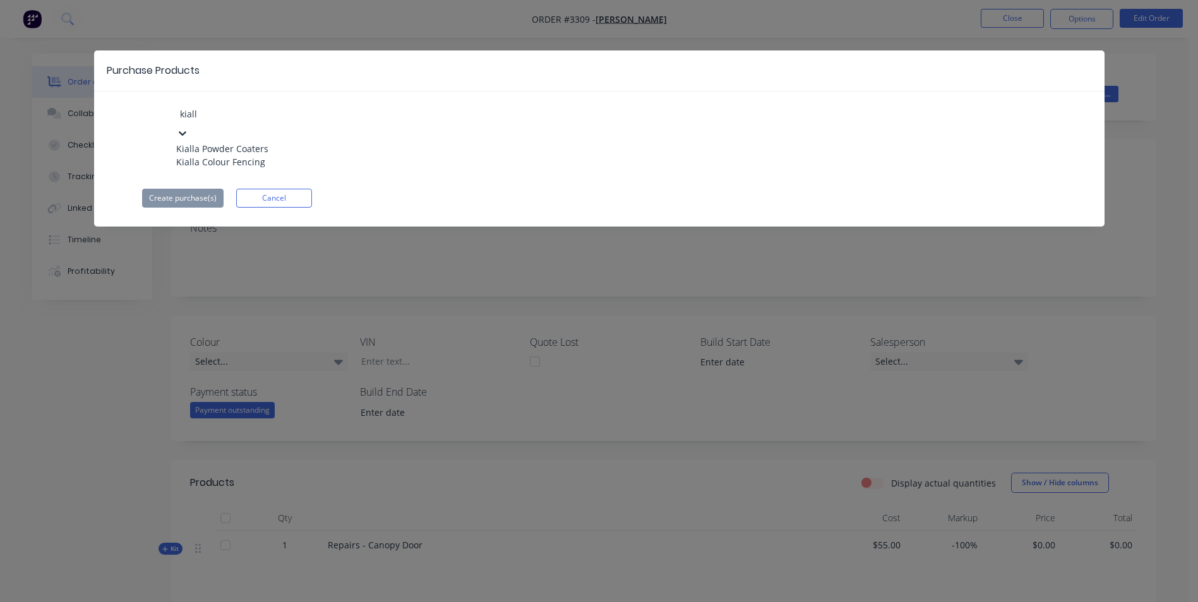
type input "kialla"
click at [270, 142] on div "Kialla Powder Coaters" at bounding box center [245, 148] width 139 height 13
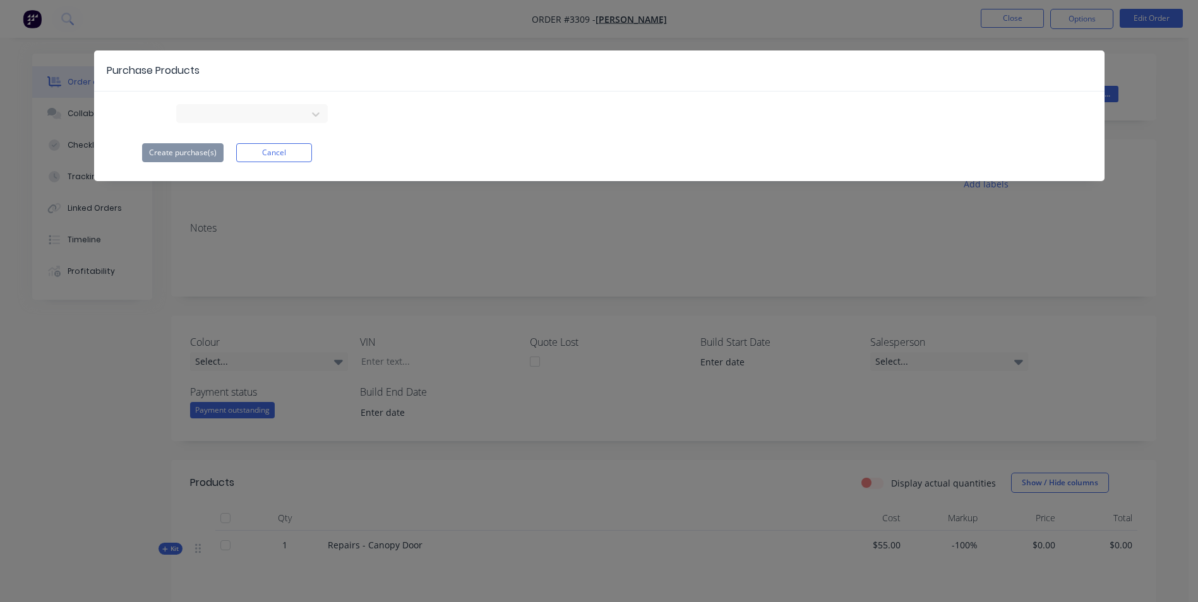
drag, startPoint x: 206, startPoint y: 151, endPoint x: 169, endPoint y: 193, distance: 56.8
click at [169, 193] on div "Purchase Products Kialla Powder Coaters Create purchase(s) Cancel" at bounding box center [599, 126] width 1010 height 150
click at [269, 148] on button "Cancel" at bounding box center [274, 152] width 76 height 19
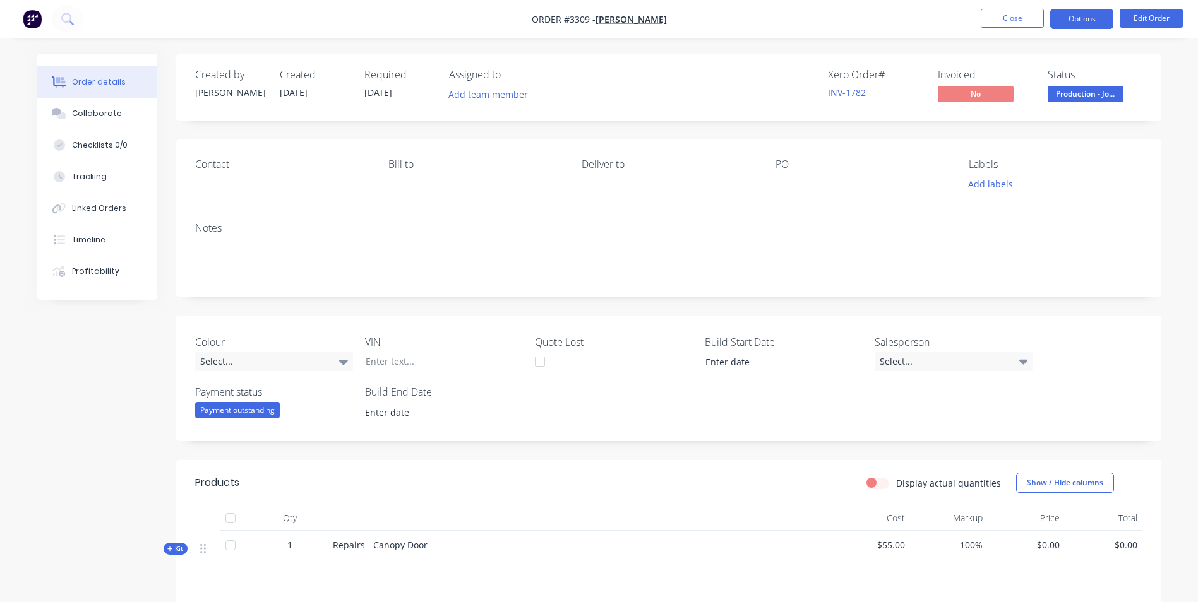
click at [1077, 22] on button "Options" at bounding box center [1081, 19] width 63 height 20
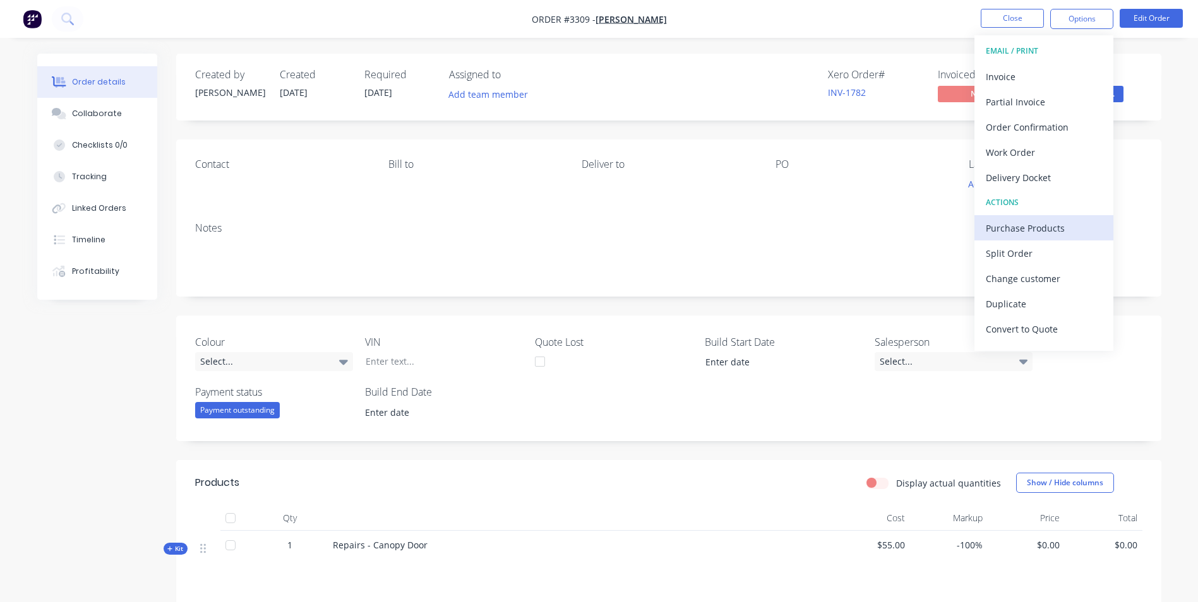
click at [1034, 225] on div "Purchase Products" at bounding box center [1044, 228] width 116 height 18
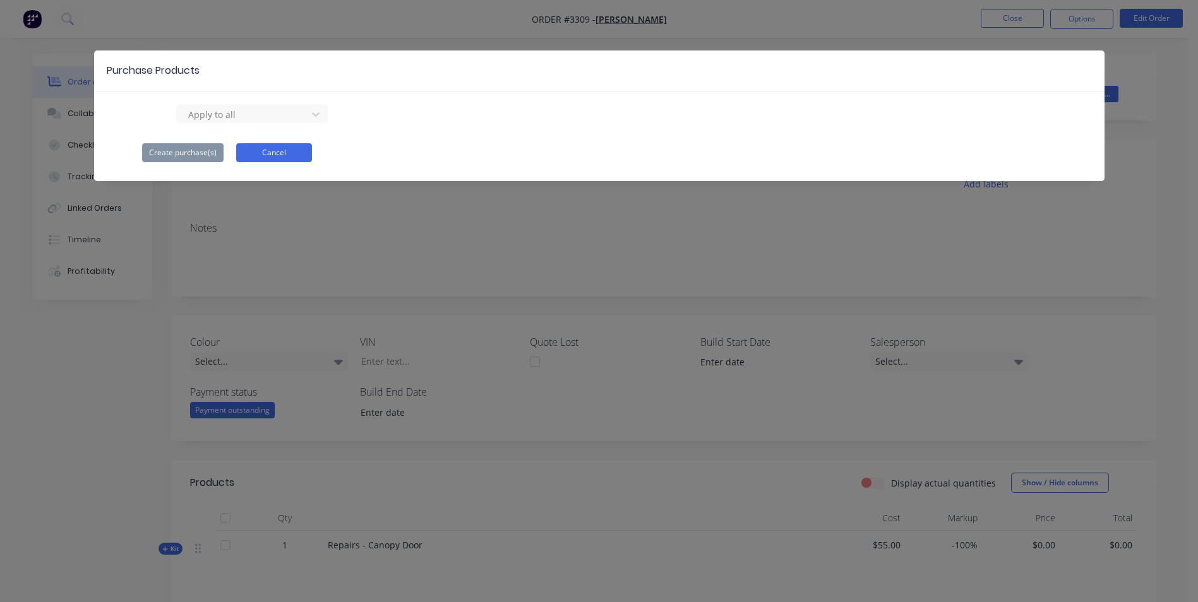
click at [280, 151] on button "Cancel" at bounding box center [274, 152] width 76 height 19
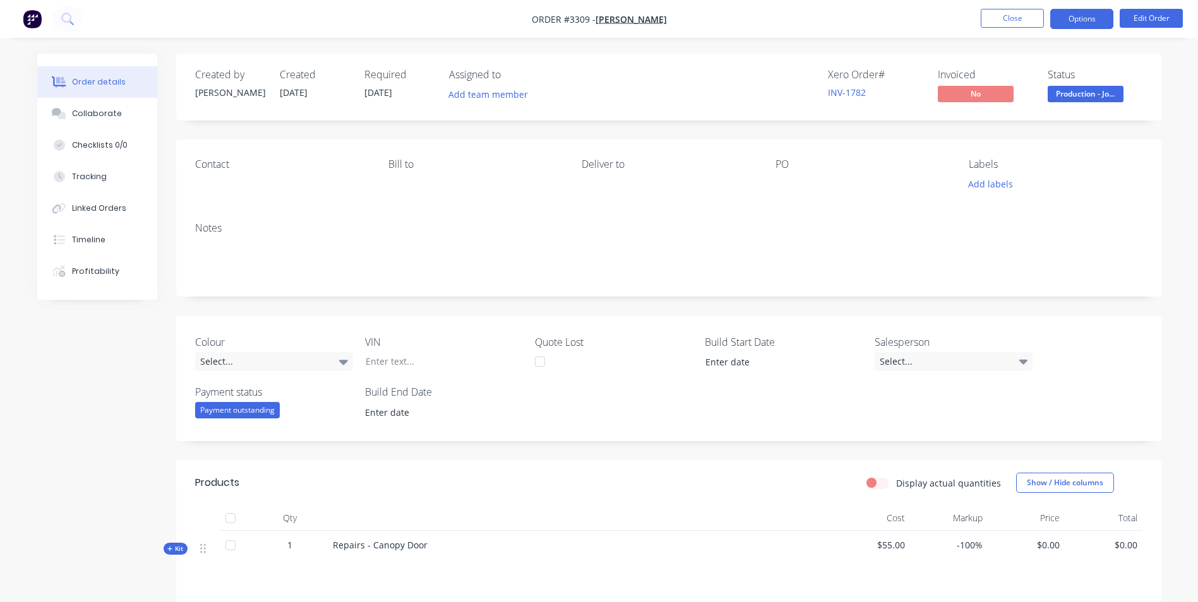
click at [1063, 16] on button "Options" at bounding box center [1081, 19] width 63 height 20
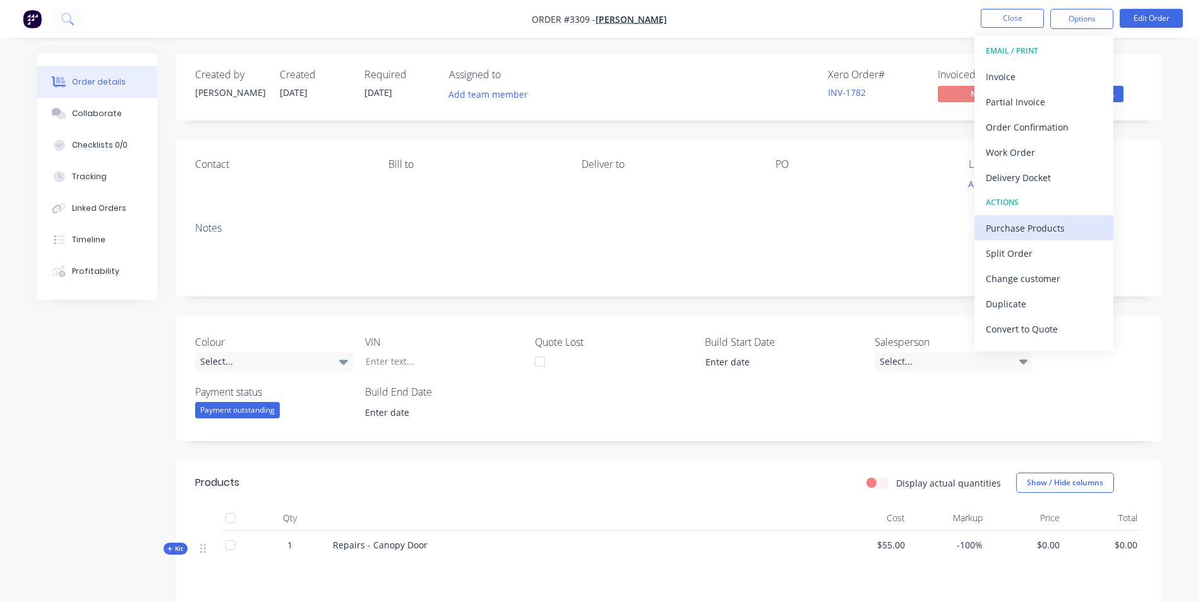
click at [1027, 225] on div "Purchase Products" at bounding box center [1044, 228] width 116 height 18
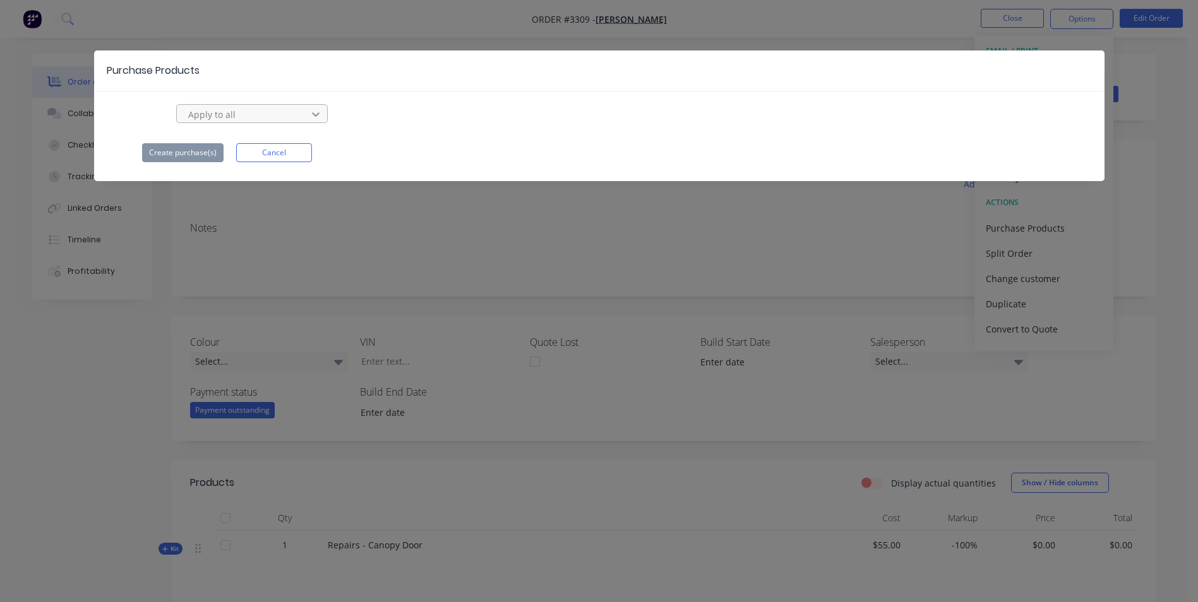
click at [320, 116] on icon at bounding box center [315, 114] width 13 height 13
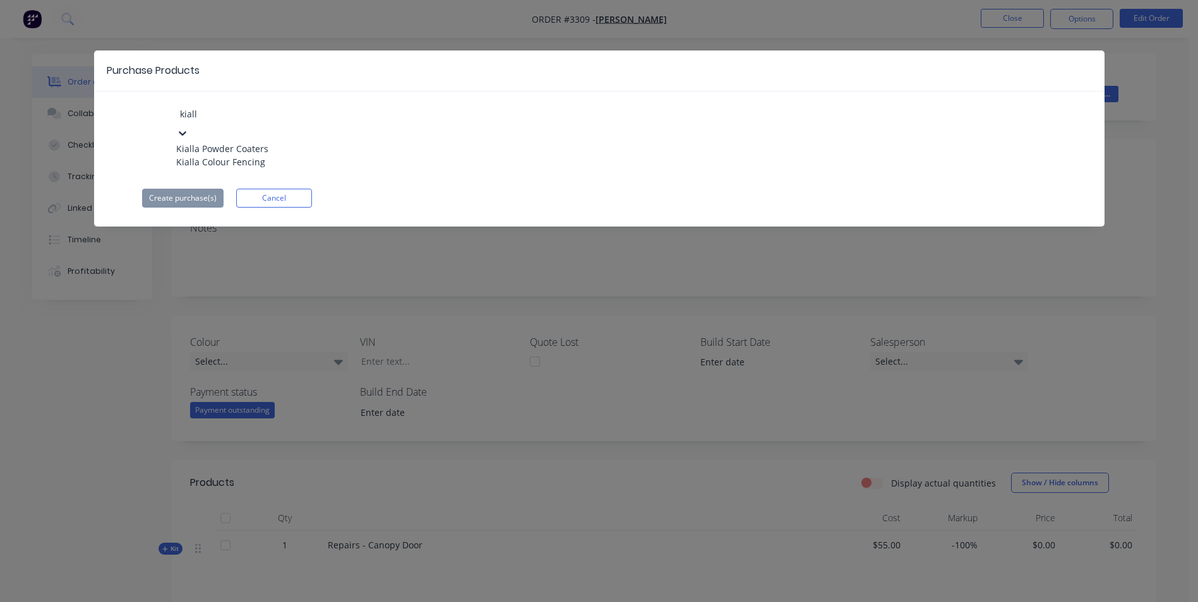
type input "kialla"
click at [233, 152] on div "Kialla Powder Coaters" at bounding box center [245, 148] width 139 height 13
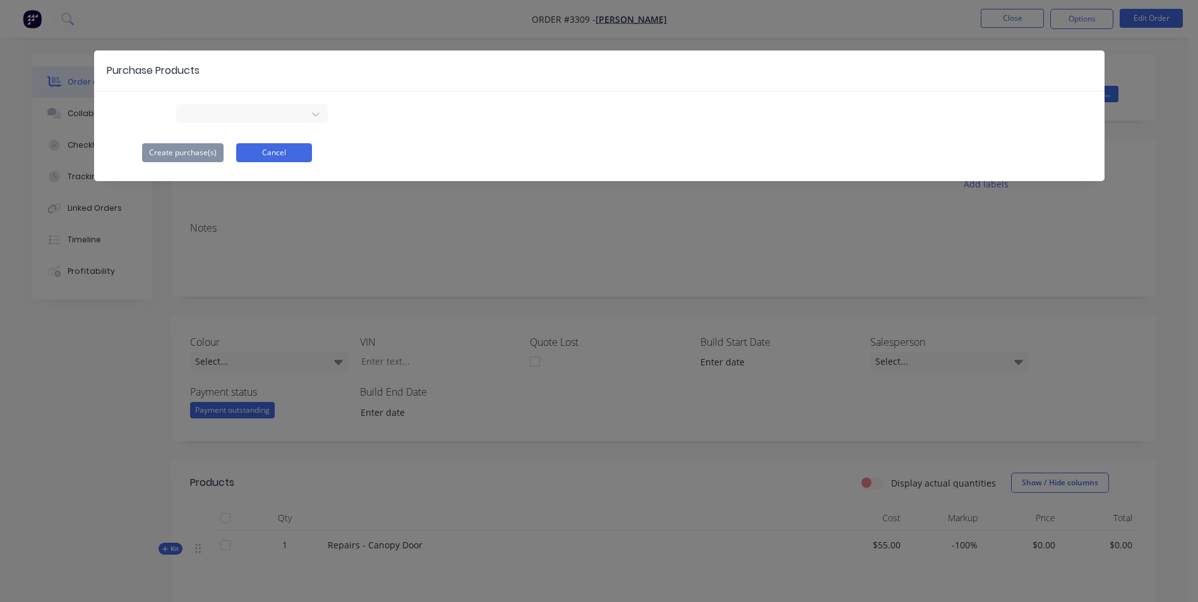
click at [256, 147] on button "Cancel" at bounding box center [274, 152] width 76 height 19
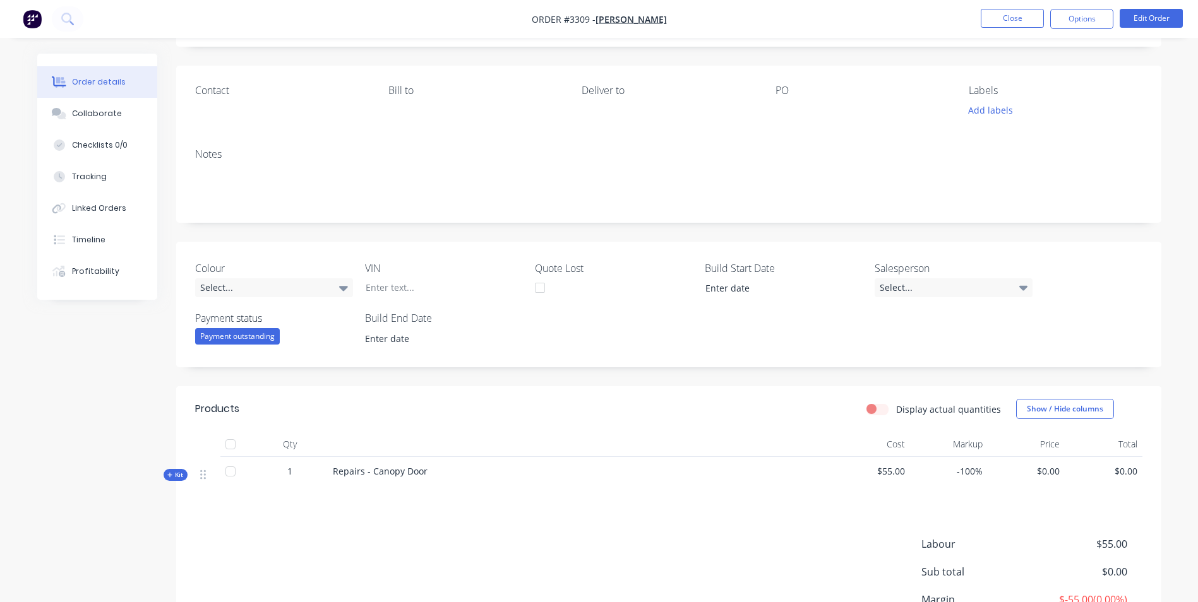
scroll to position [189, 0]
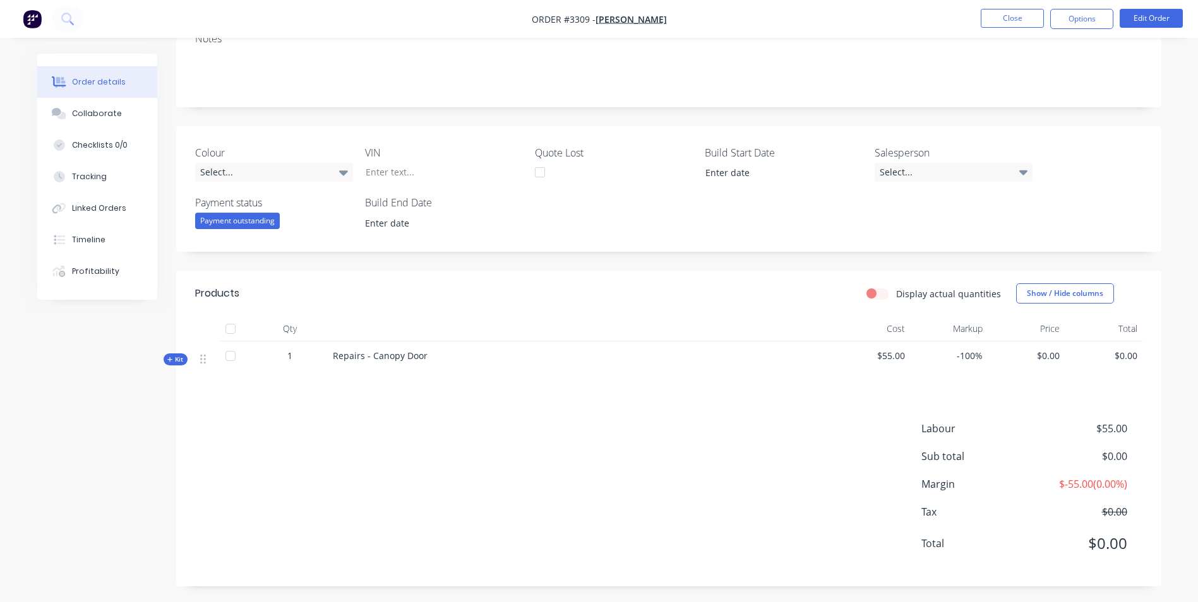
click at [347, 399] on div "Products Display actual quantities Show / Hide columns Qty Cost Markup Price To…" at bounding box center [668, 429] width 985 height 316
click at [1014, 21] on button "Close" at bounding box center [1012, 18] width 63 height 19
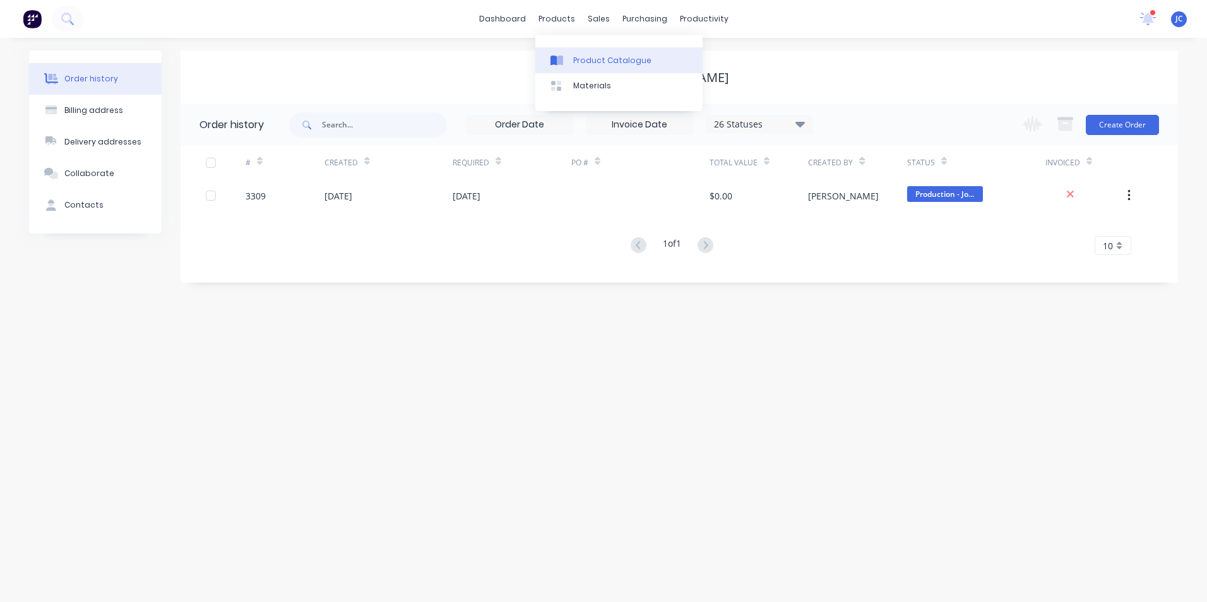
click at [599, 63] on div "Product Catalogue" at bounding box center [612, 60] width 78 height 11
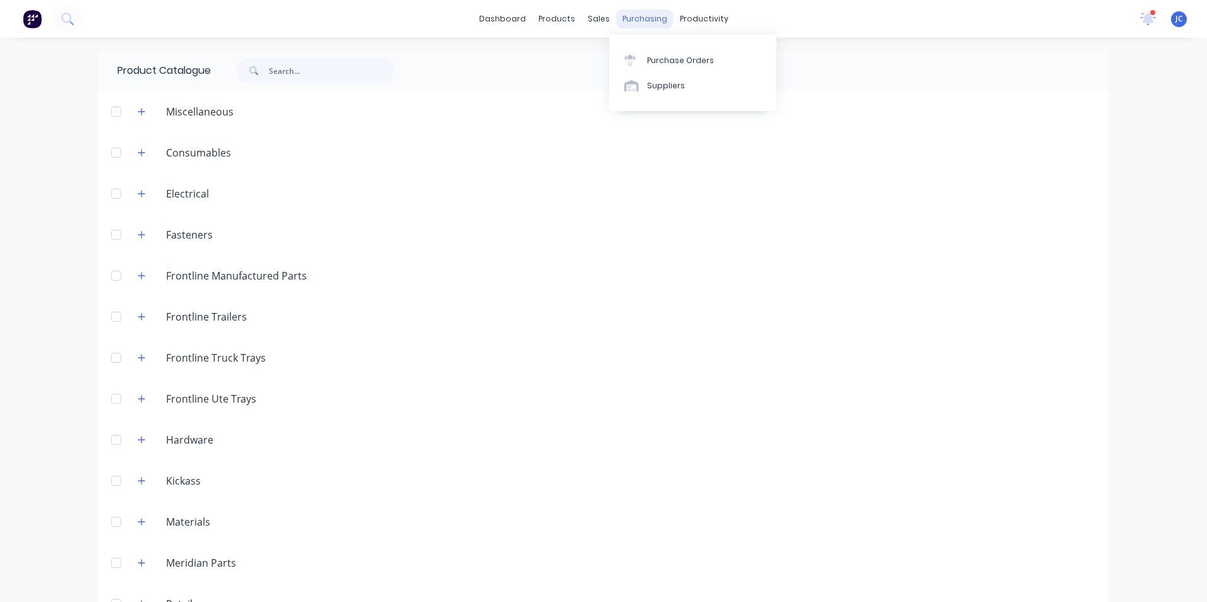
click at [616, 13] on div "purchasing" at bounding box center [644, 18] width 57 height 19
click at [685, 56] on div "Purchase Orders" at bounding box center [680, 60] width 67 height 11
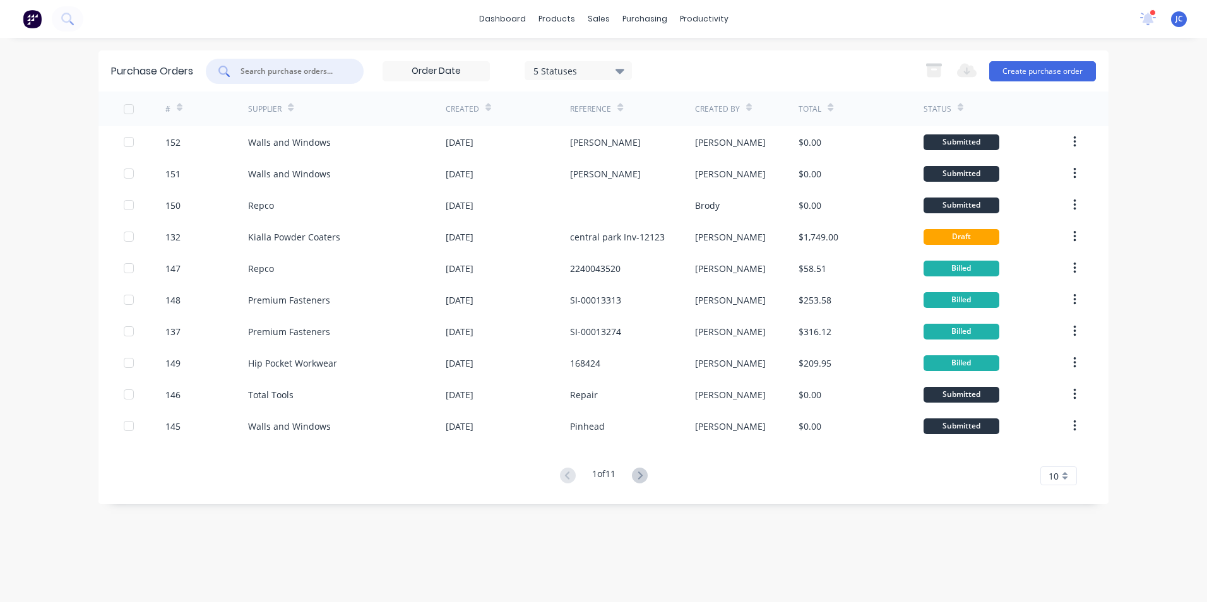
click at [315, 68] on input "text" at bounding box center [291, 71] width 105 height 13
click at [1051, 72] on button "Create purchase order" at bounding box center [1043, 71] width 107 height 20
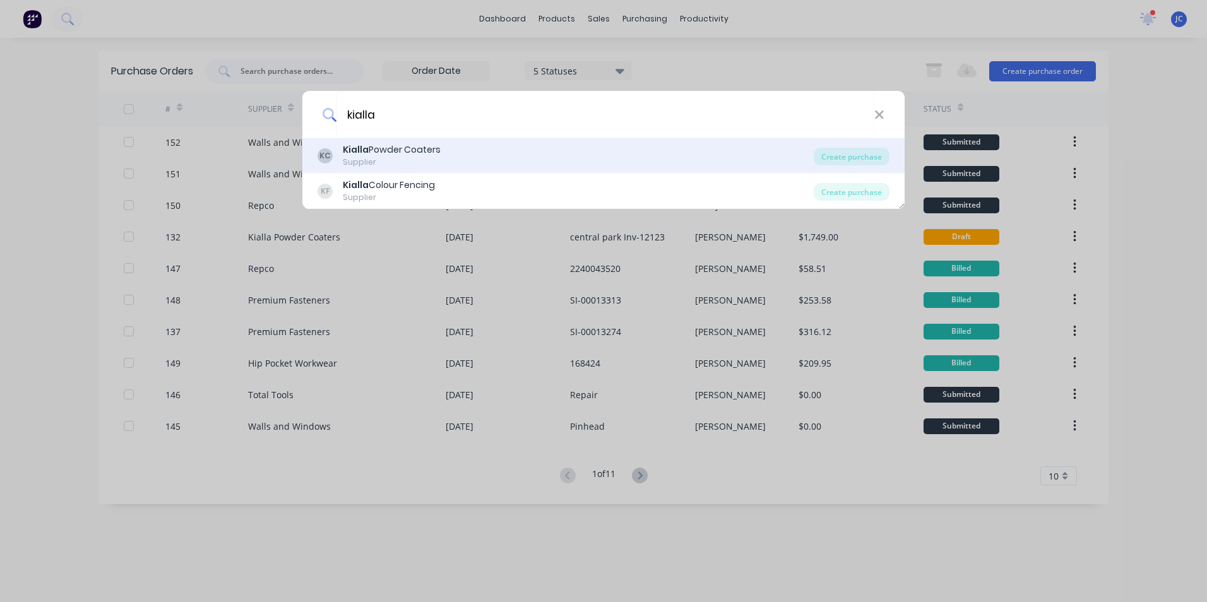
type input "kialla"
click at [469, 153] on div "KC Kialla Powder Coaters Supplier" at bounding box center [566, 155] width 496 height 25
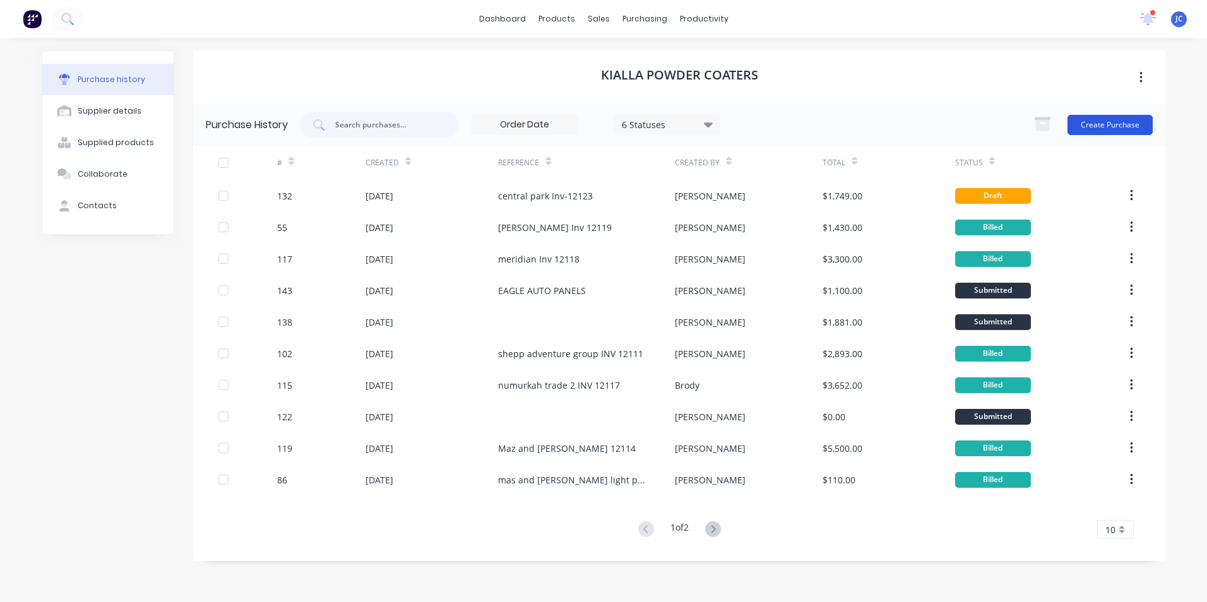
click at [1105, 120] on button "Create Purchase" at bounding box center [1110, 125] width 85 height 20
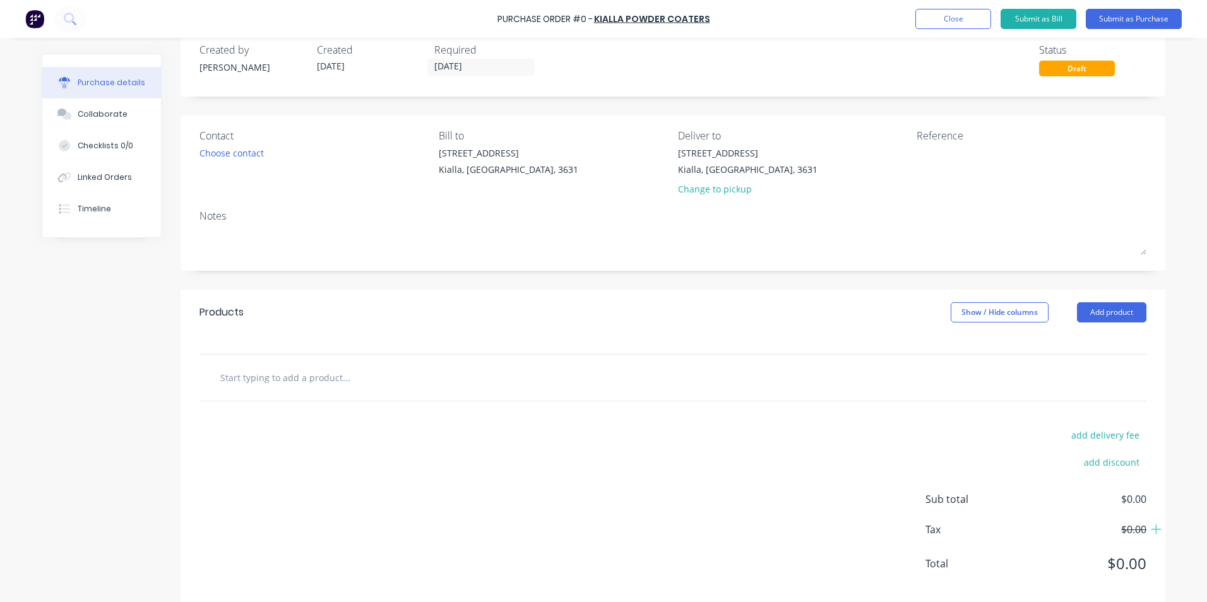
scroll to position [44, 0]
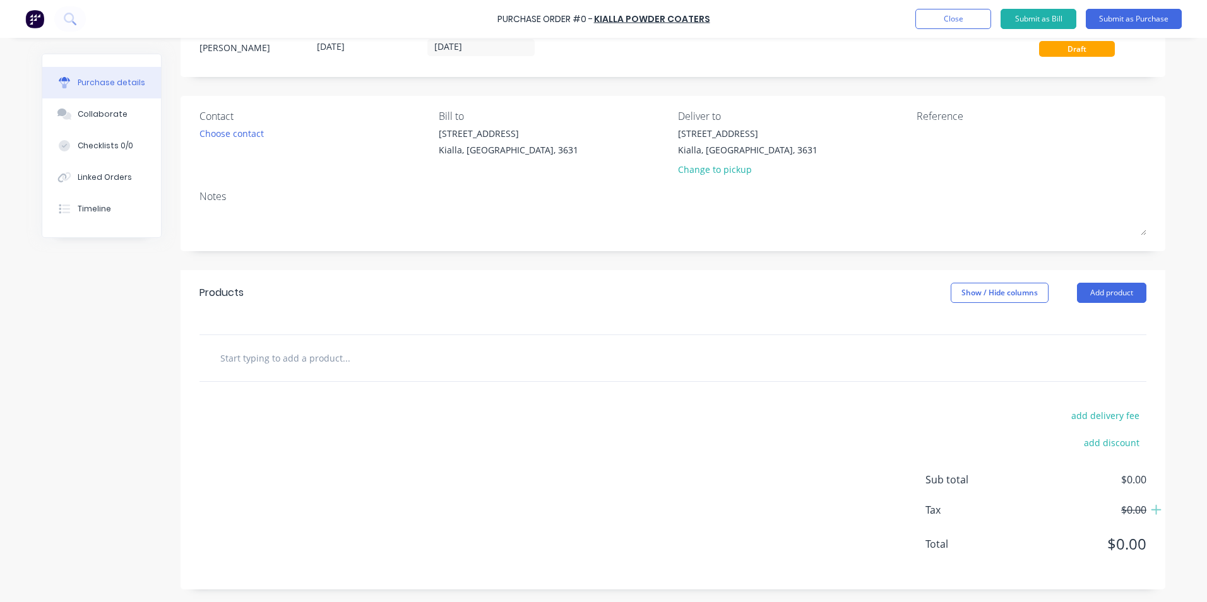
click at [284, 362] on input "text" at bounding box center [346, 357] width 253 height 25
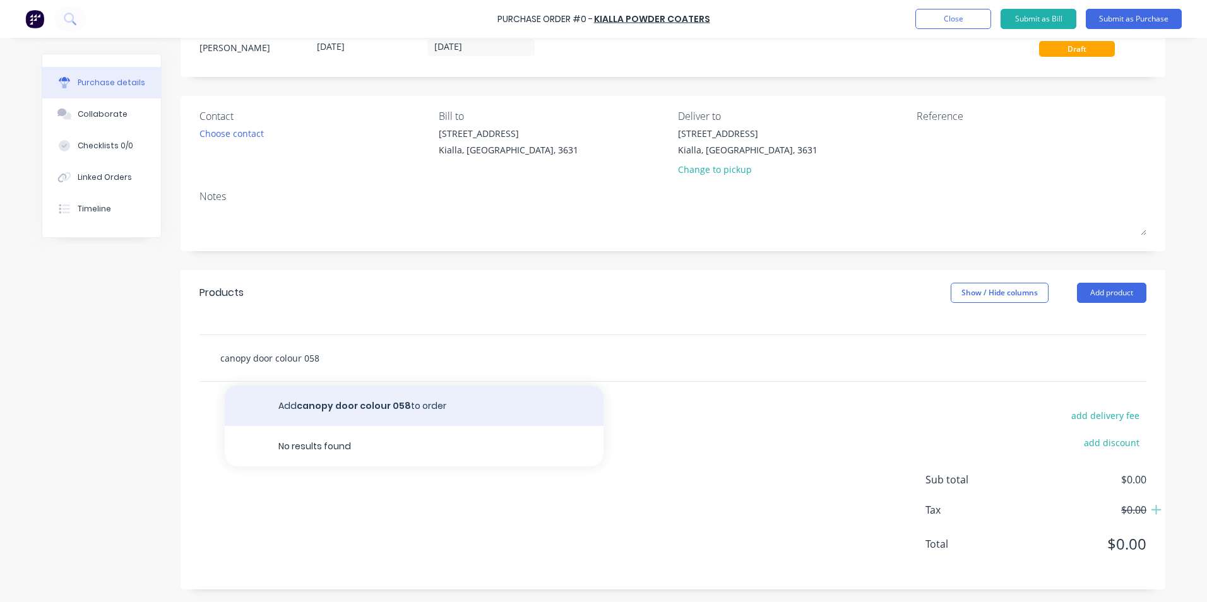
type input "canopy door colour 058"
click at [342, 407] on button "Add canopy door colour 058 to order" at bounding box center [414, 406] width 379 height 40
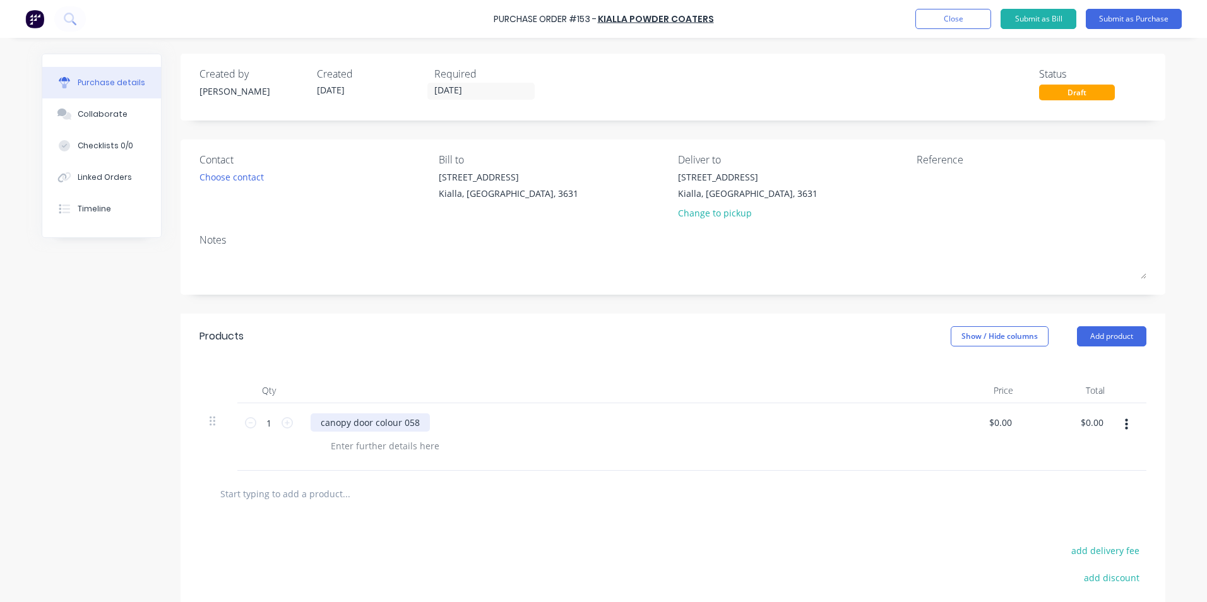
click at [368, 422] on div "canopy door colour 058" at bounding box center [370, 423] width 119 height 18
click at [368, 422] on div "canopy door white colour 058" at bounding box center [383, 423] width 145 height 18
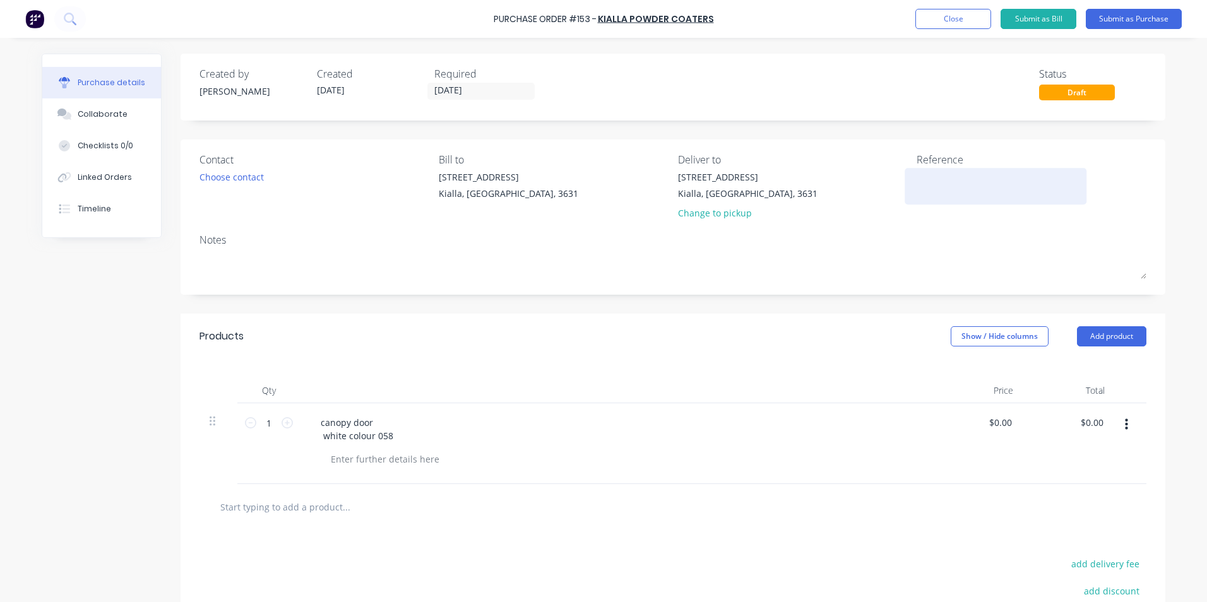
click at [923, 191] on textarea at bounding box center [996, 185] width 158 height 28
type textarea "[PERSON_NAME]"
type textarea "x"
type textarea "[PERSON_NAME]"
click at [1151, 15] on button "Submit as Purchase" at bounding box center [1134, 19] width 96 height 20
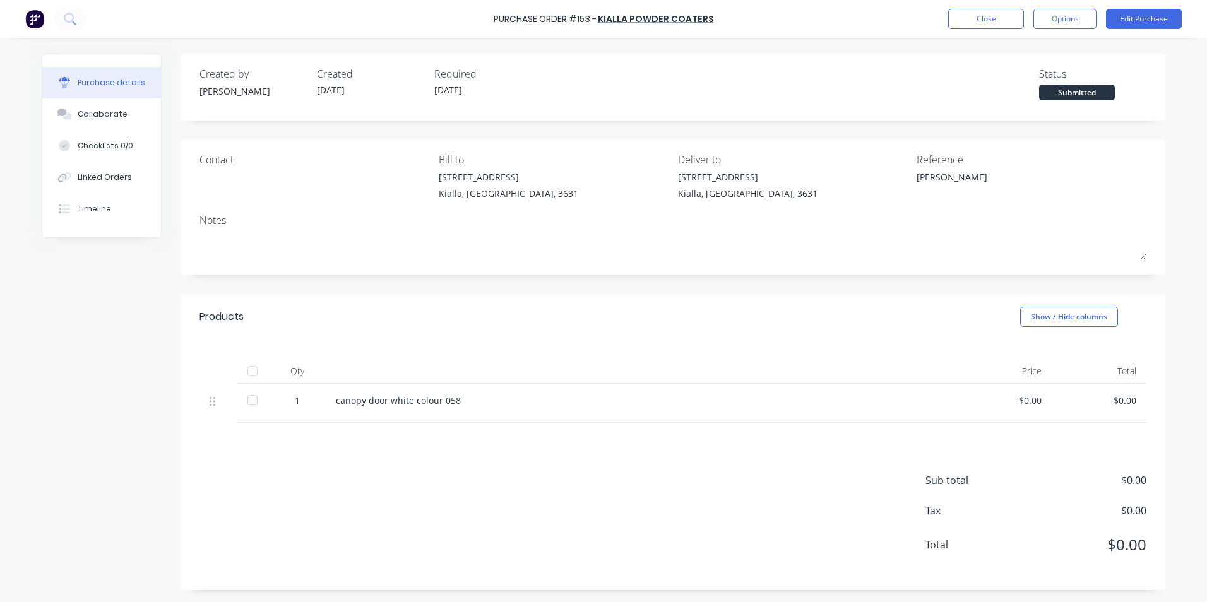
scroll to position [1, 0]
click at [1061, 27] on button "Options" at bounding box center [1065, 19] width 63 height 20
click at [1048, 44] on div "Print / Email" at bounding box center [1036, 51] width 97 height 18
click at [1039, 98] on div "Without pricing" at bounding box center [1036, 102] width 97 height 18
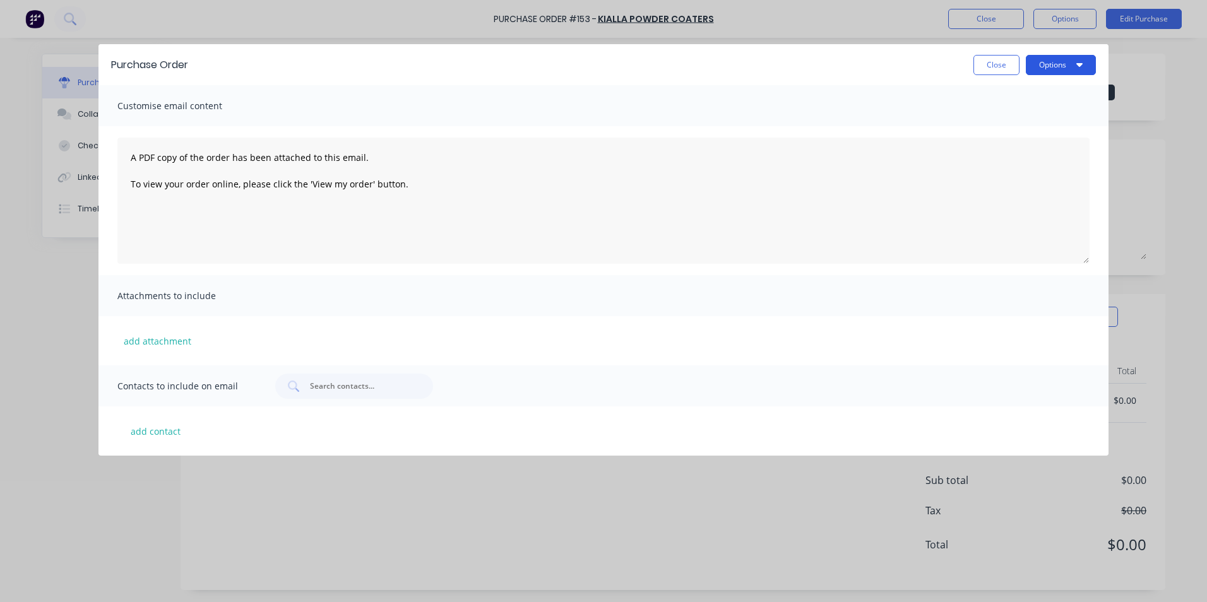
click at [1056, 63] on button "Options" at bounding box center [1061, 65] width 70 height 20
click at [1046, 99] on div "Print" at bounding box center [1036, 97] width 97 height 18
drag, startPoint x: 966, startPoint y: 78, endPoint x: 977, endPoint y: 69, distance: 13.5
click at [967, 78] on div "Purchase Order Close Options Print Email" at bounding box center [604, 64] width 1010 height 41
click at [979, 67] on button "Close" at bounding box center [997, 65] width 46 height 20
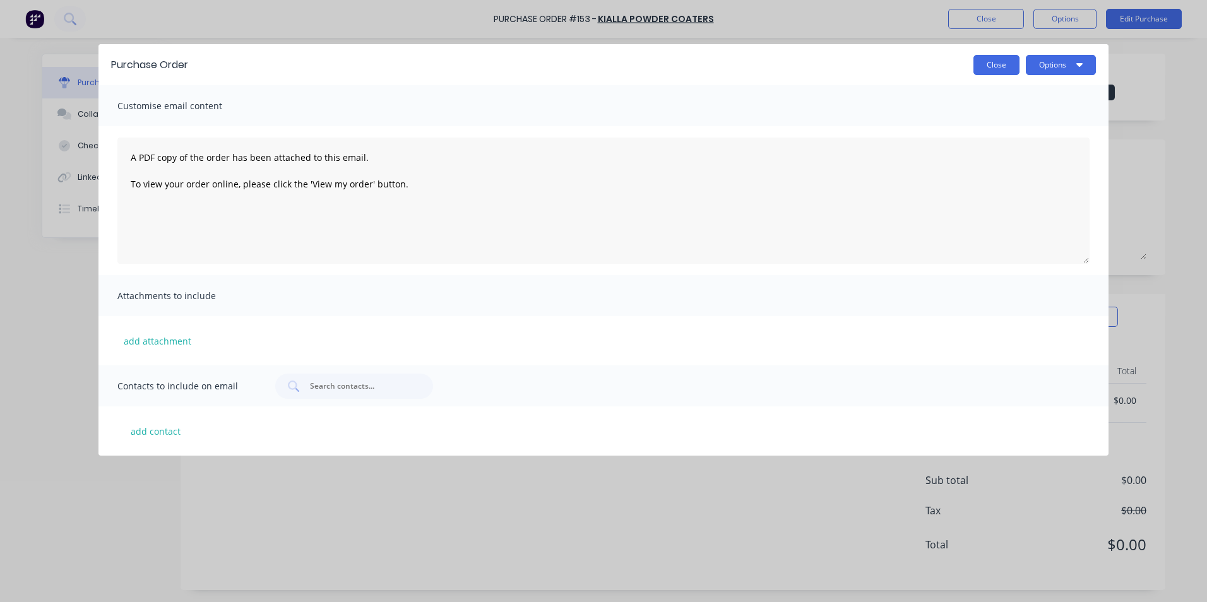
type textarea "x"
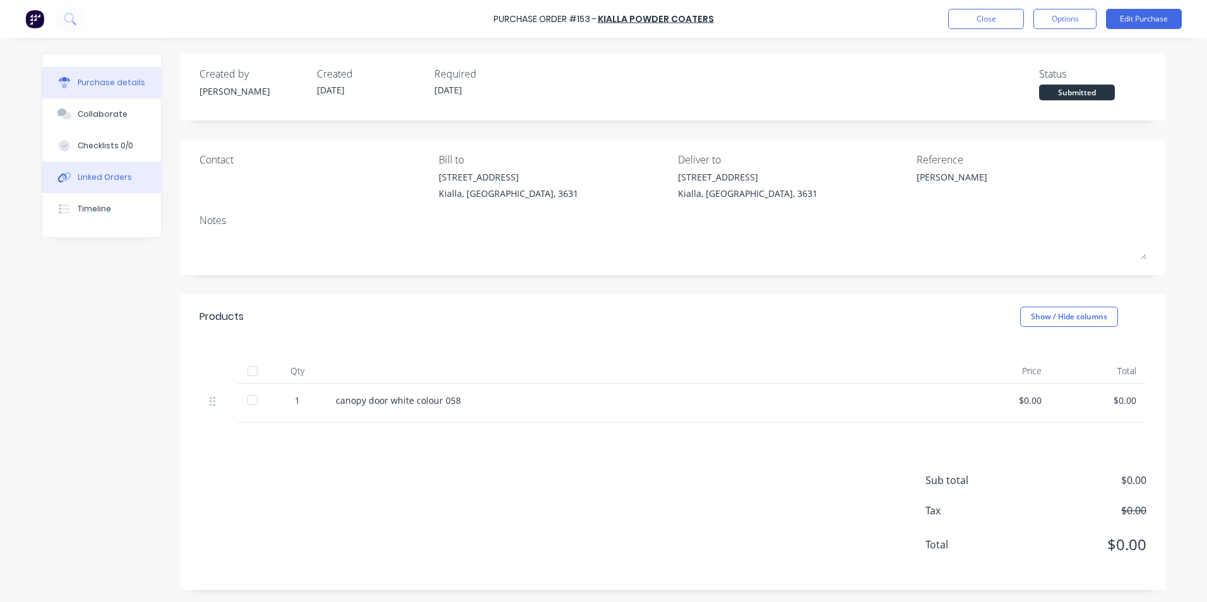
click at [114, 173] on div "Linked Orders" at bounding box center [105, 177] width 54 height 11
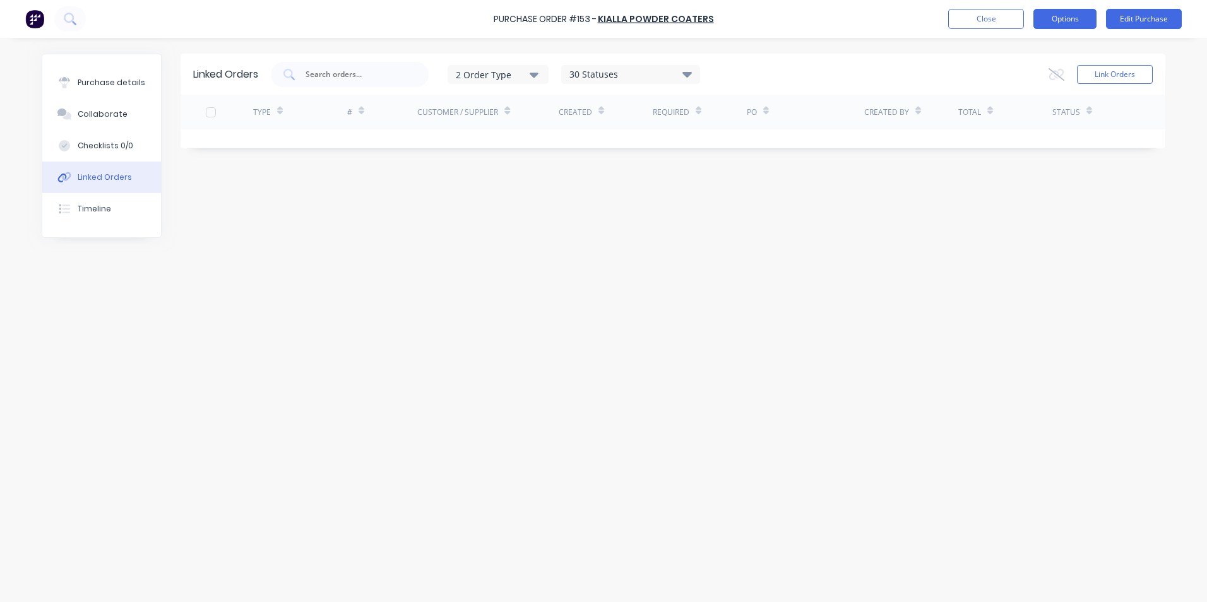
click at [1086, 18] on button "Options" at bounding box center [1065, 19] width 63 height 20
click at [1056, 24] on button "Options" at bounding box center [1065, 19] width 63 height 20
click at [1125, 61] on div "Linked Orders 2 Order Type 30 Statuses Sales Order Status All Archived Draft Qu…" at bounding box center [673, 74] width 985 height 41
click at [1127, 72] on button "Link Orders" at bounding box center [1115, 74] width 76 height 19
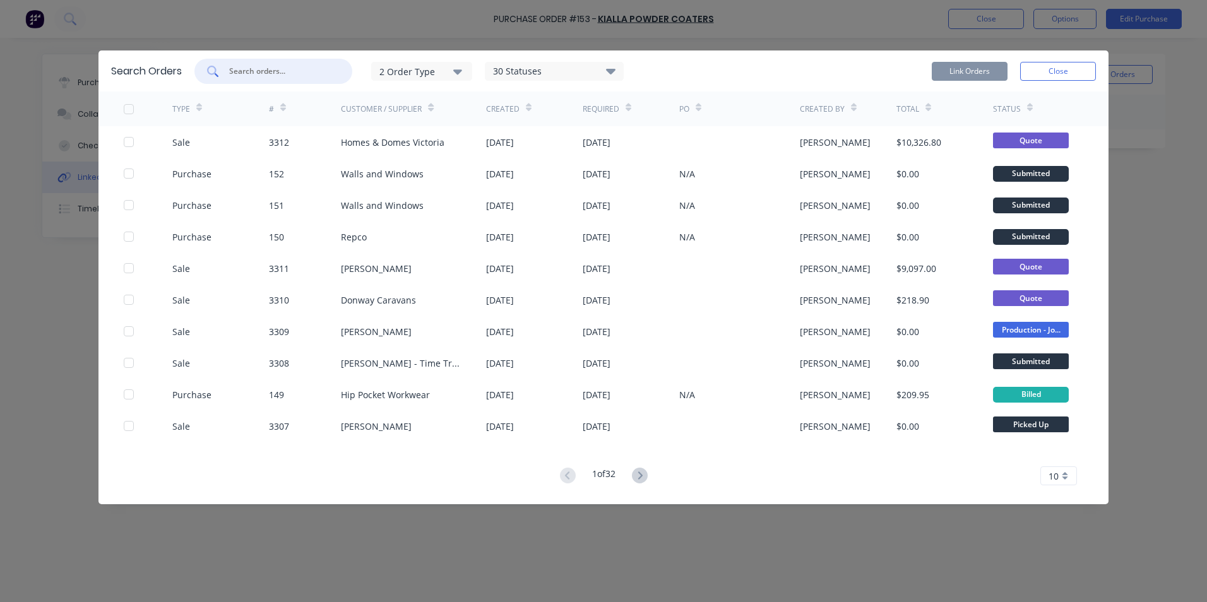
click at [247, 75] on input "text" at bounding box center [280, 71] width 105 height 13
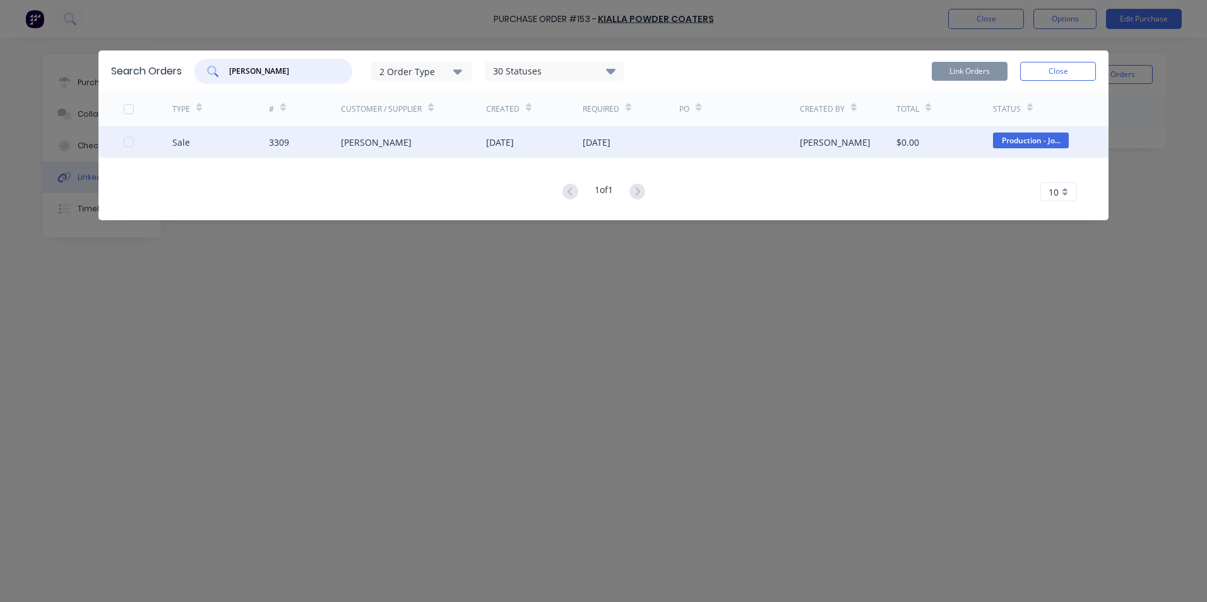
click at [127, 143] on div at bounding box center [128, 141] width 25 height 25
type input "[PERSON_NAME]"
click at [970, 64] on button "Link Orders" at bounding box center [970, 71] width 76 height 19
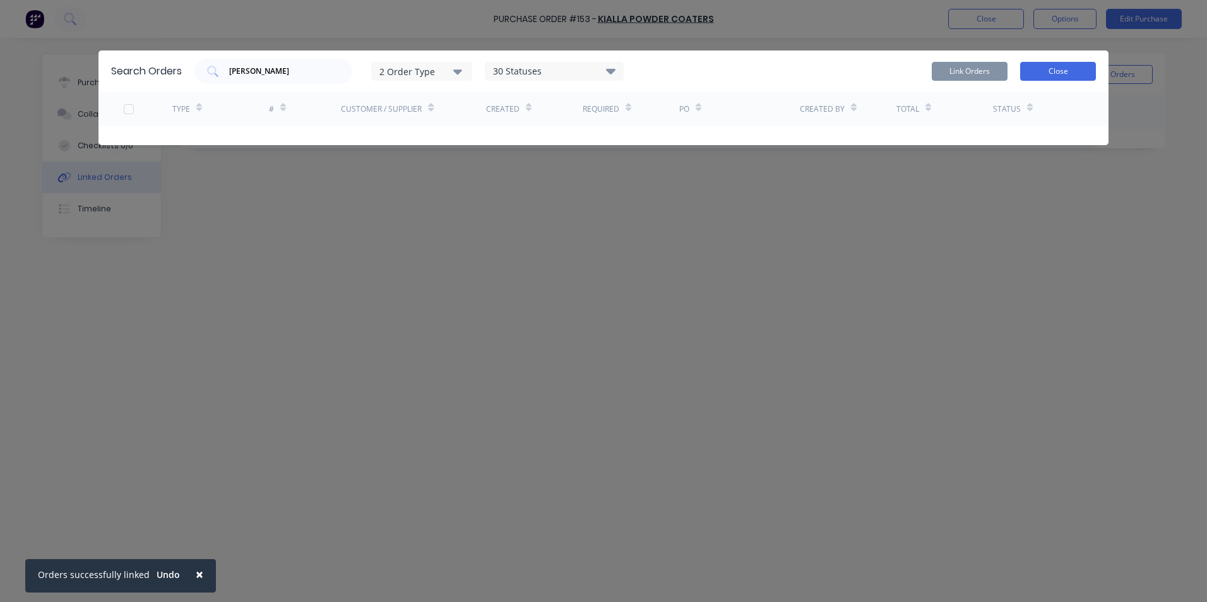
click at [1070, 65] on button "Close" at bounding box center [1058, 71] width 76 height 19
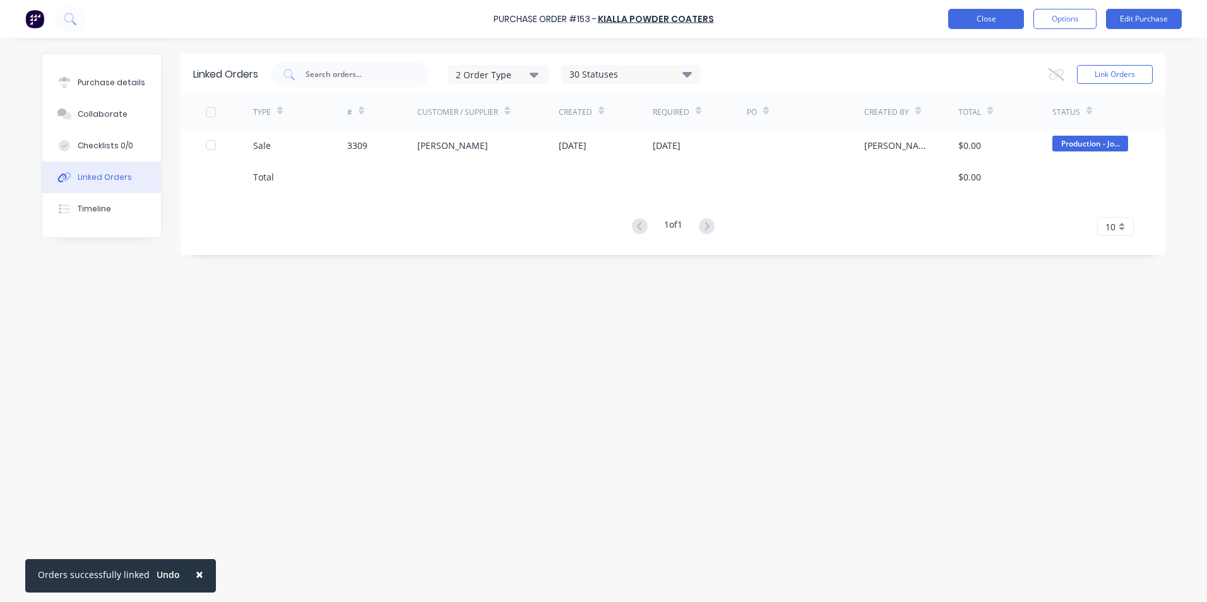
click at [969, 21] on button "Close" at bounding box center [986, 19] width 76 height 20
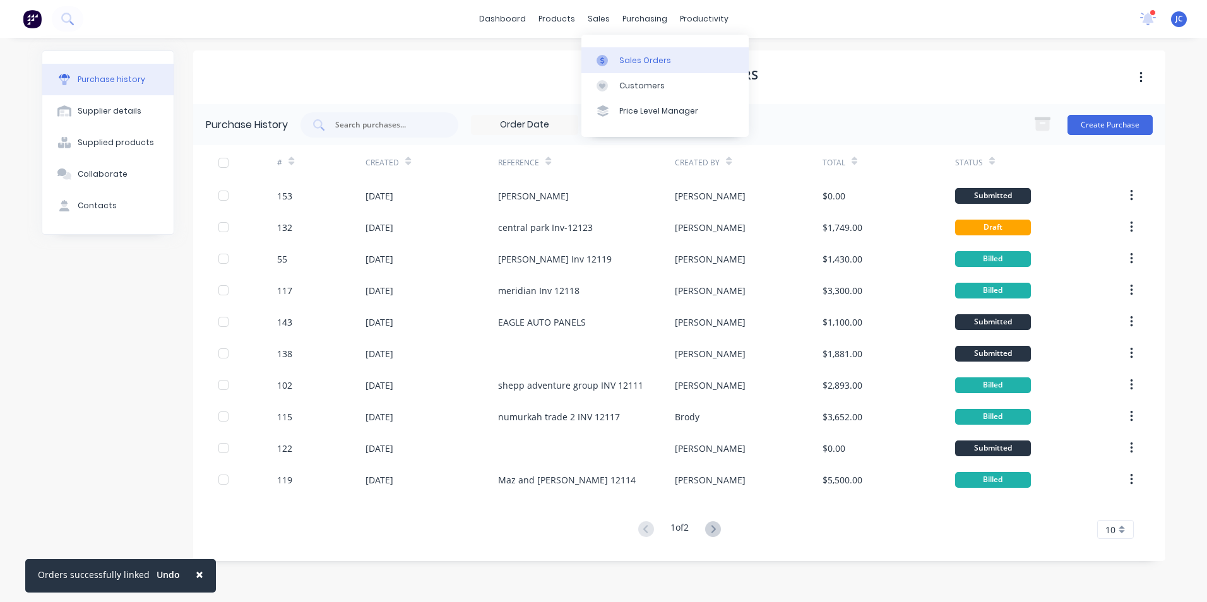
click at [637, 59] on div "Sales Orders" at bounding box center [645, 60] width 52 height 11
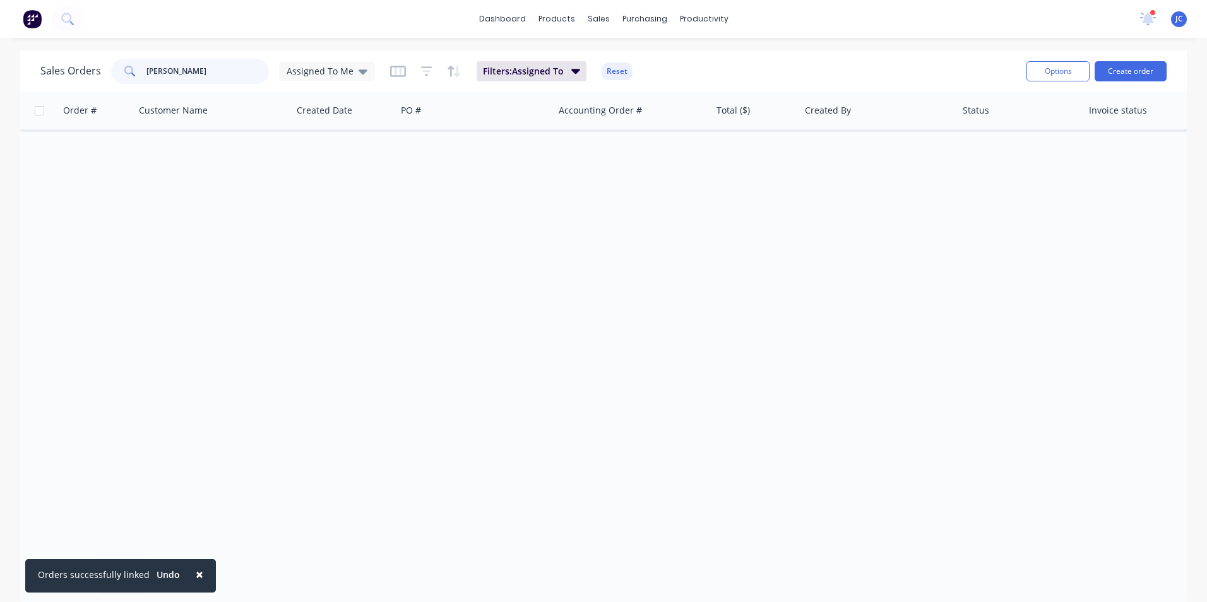
click at [206, 75] on input "[PERSON_NAME]" at bounding box center [208, 71] width 123 height 25
type input "d"
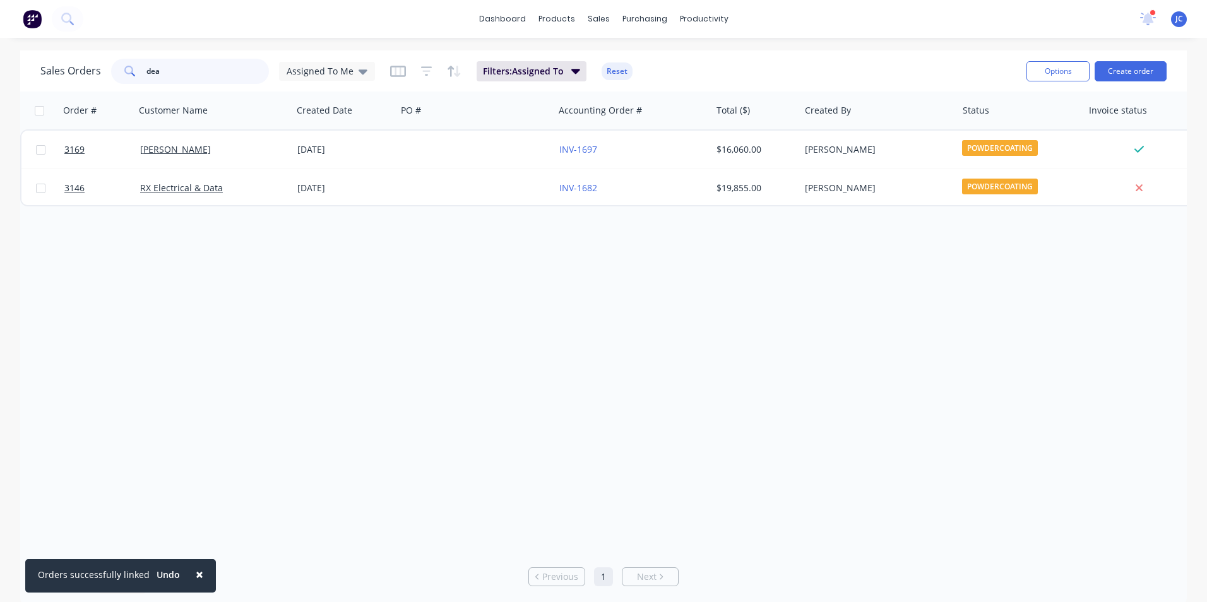
type input "[PERSON_NAME]"
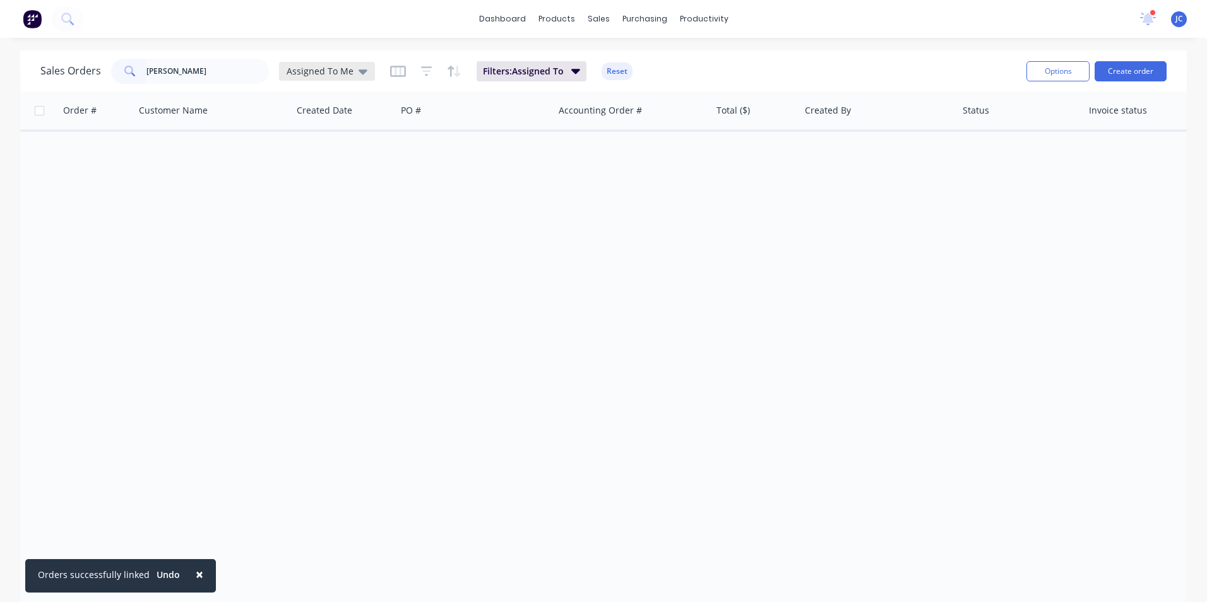
click at [364, 67] on div "Assigned To Me" at bounding box center [327, 71] width 96 height 19
click at [359, 177] on button "None" at bounding box center [355, 179] width 144 height 15
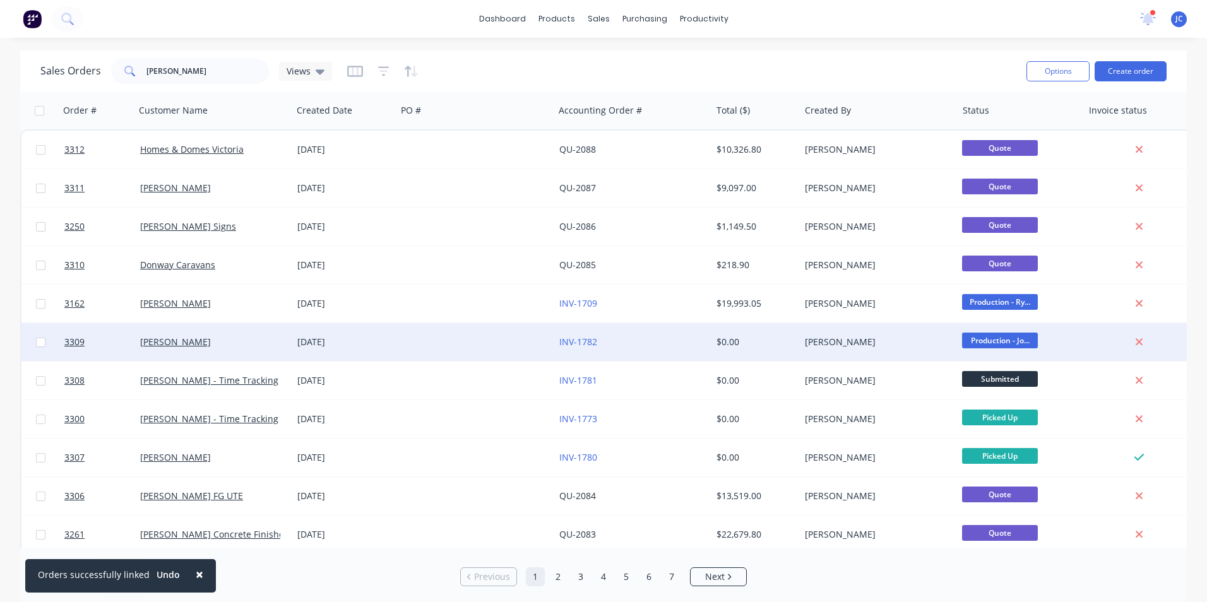
click at [230, 334] on div "[PERSON_NAME]" at bounding box center [213, 342] width 157 height 38
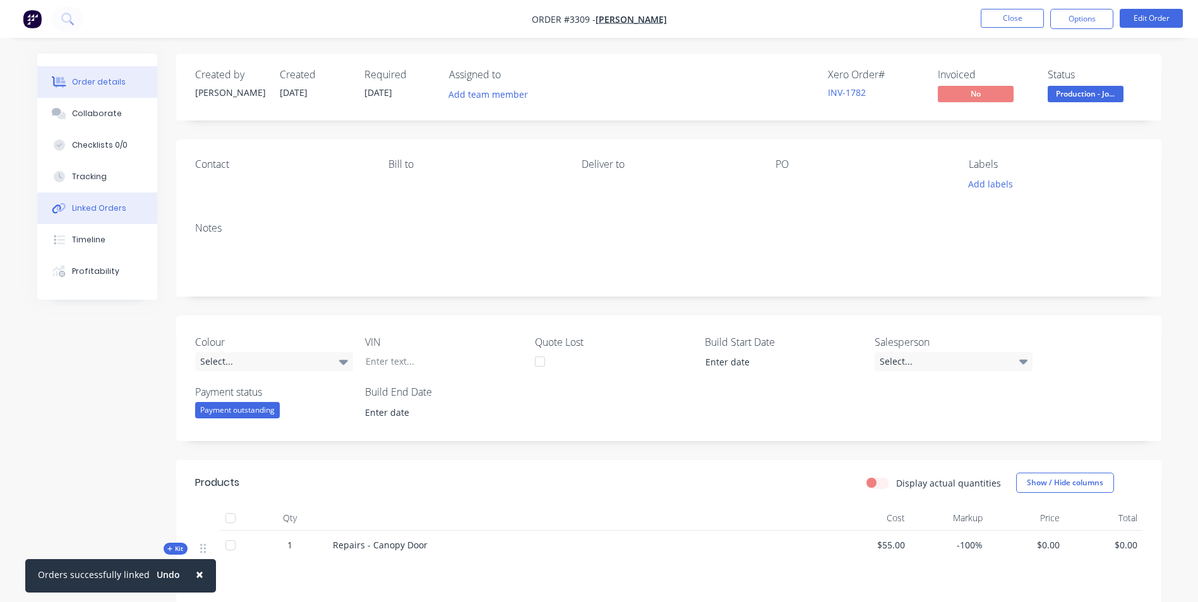
click at [79, 216] on button "Linked Orders" at bounding box center [97, 209] width 120 height 32
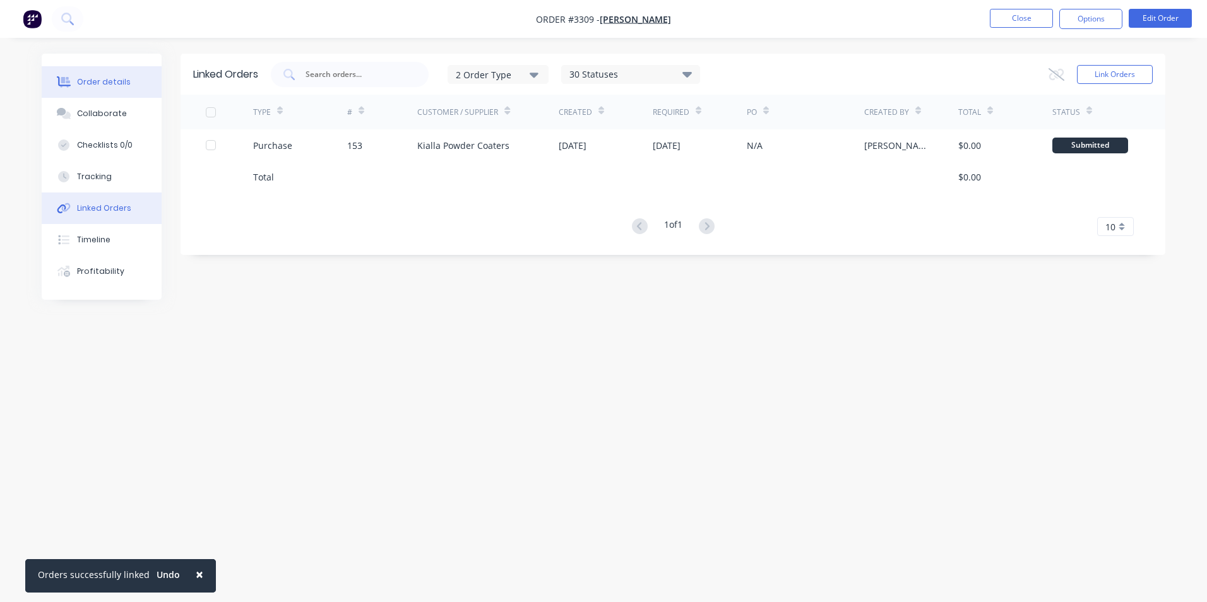
click at [57, 77] on icon at bounding box center [64, 81] width 15 height 10
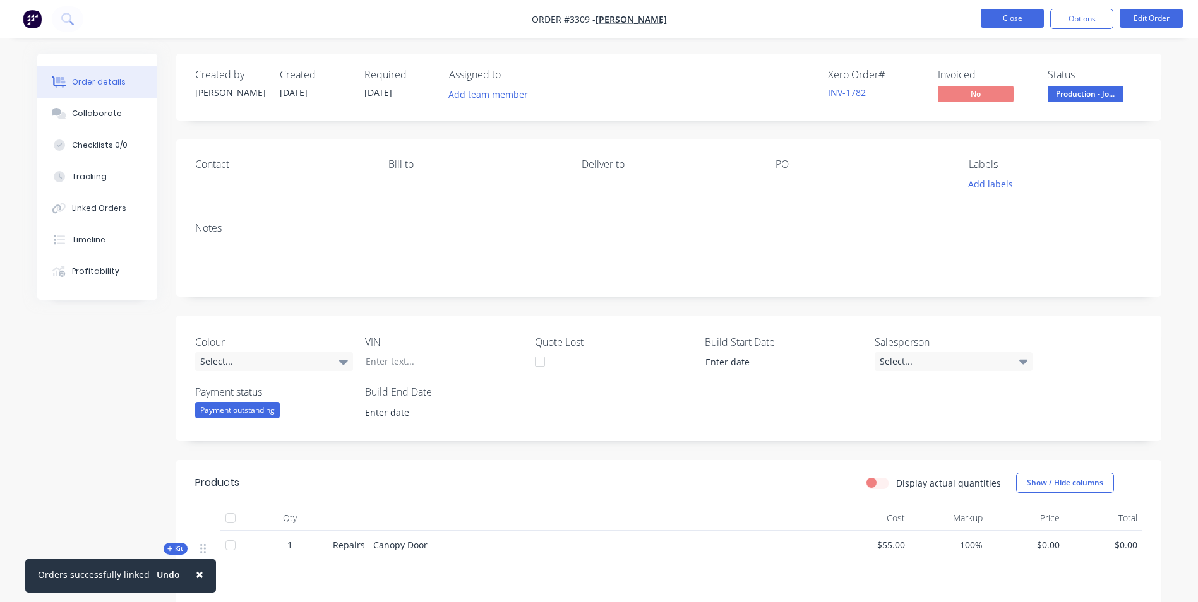
click at [1022, 14] on button "Close" at bounding box center [1012, 18] width 63 height 19
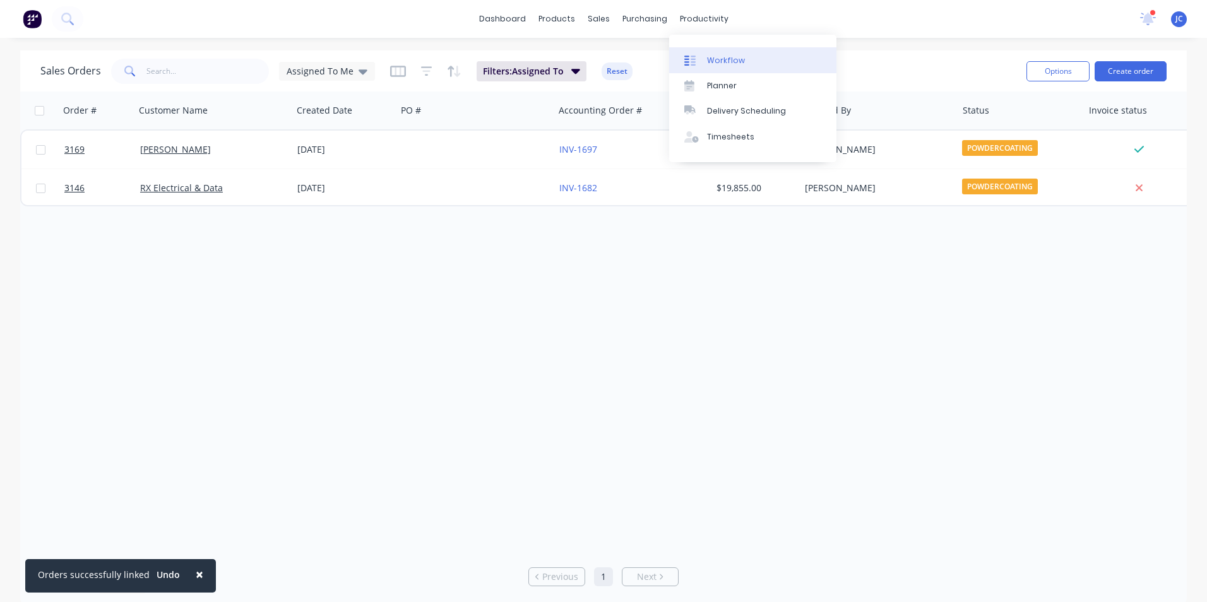
click at [707, 65] on div "Workflow" at bounding box center [726, 60] width 38 height 11
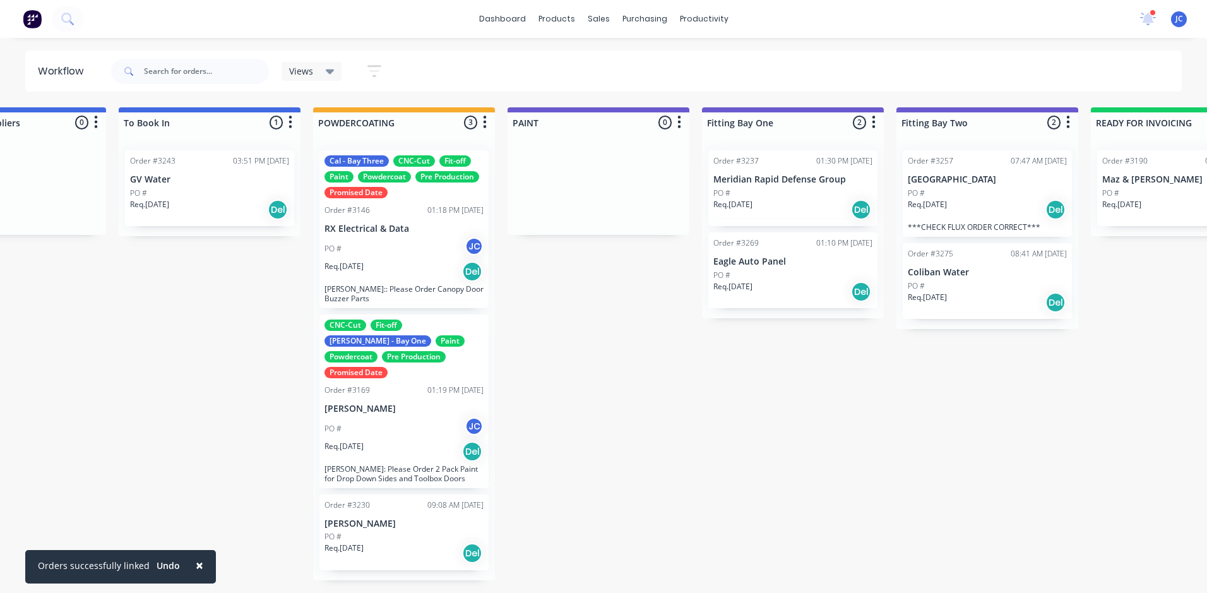
scroll to position [0, 2439]
